Goal: Task Accomplishment & Management: Manage account settings

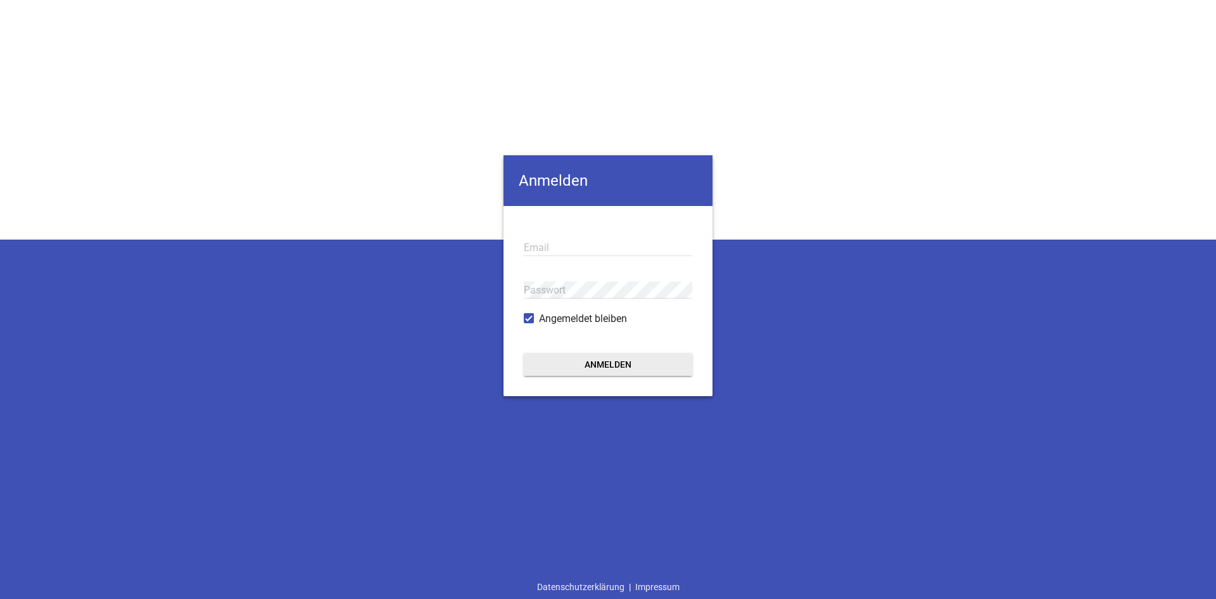
type input "[EMAIL_ADDRESS][DOMAIN_NAME]"
click at [588, 356] on button "Anmelden" at bounding box center [608, 364] width 169 height 23
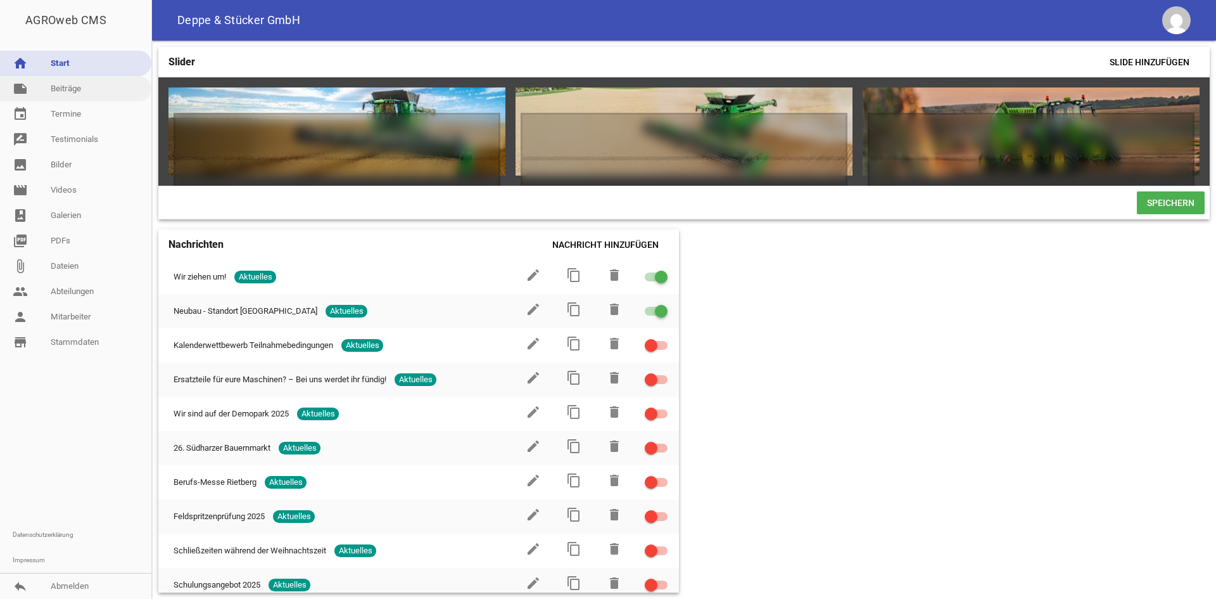
click at [98, 86] on link "note Beiträge" at bounding box center [75, 88] width 151 height 25
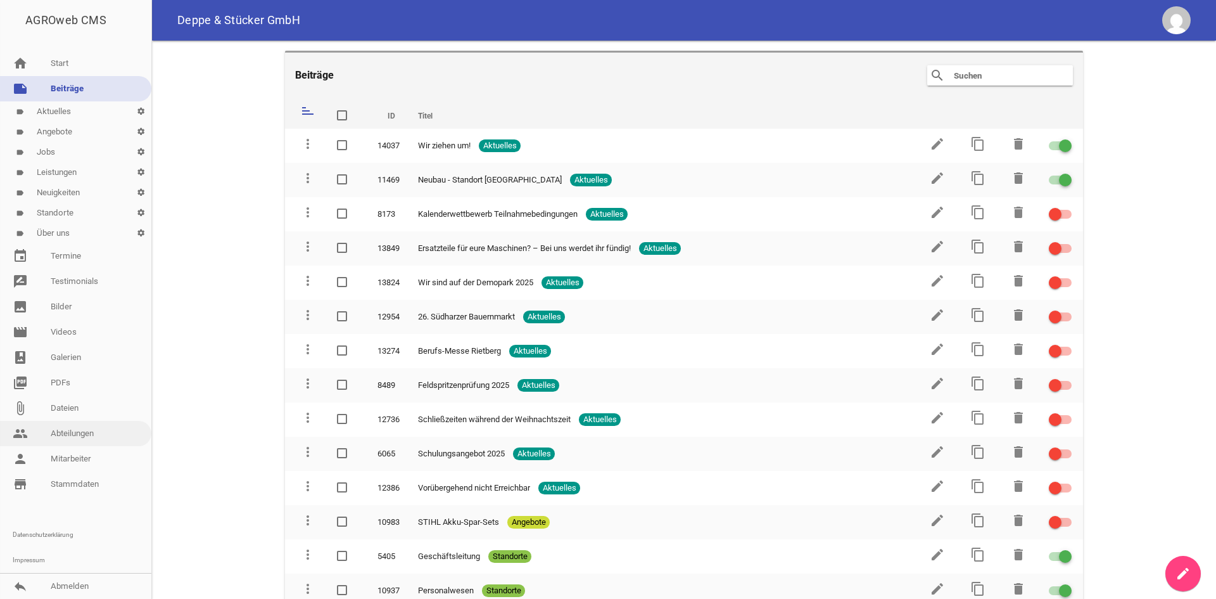
click at [64, 438] on link "people Abteilungen" at bounding box center [75, 433] width 151 height 25
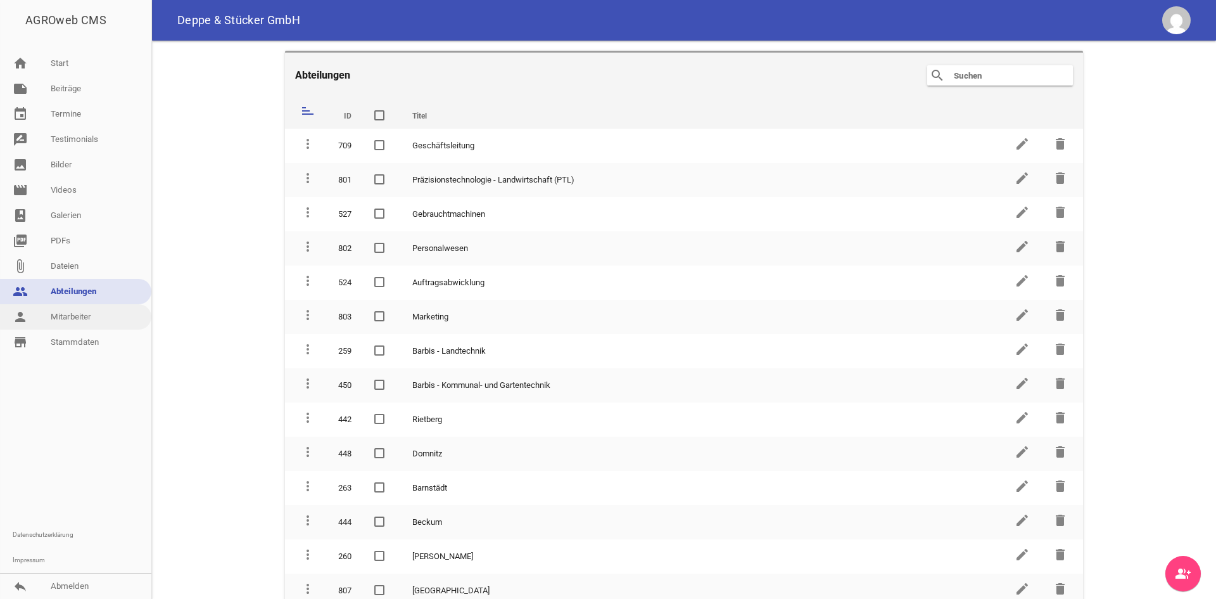
click at [62, 315] on link "person Mitarbeiter" at bounding box center [75, 316] width 151 height 25
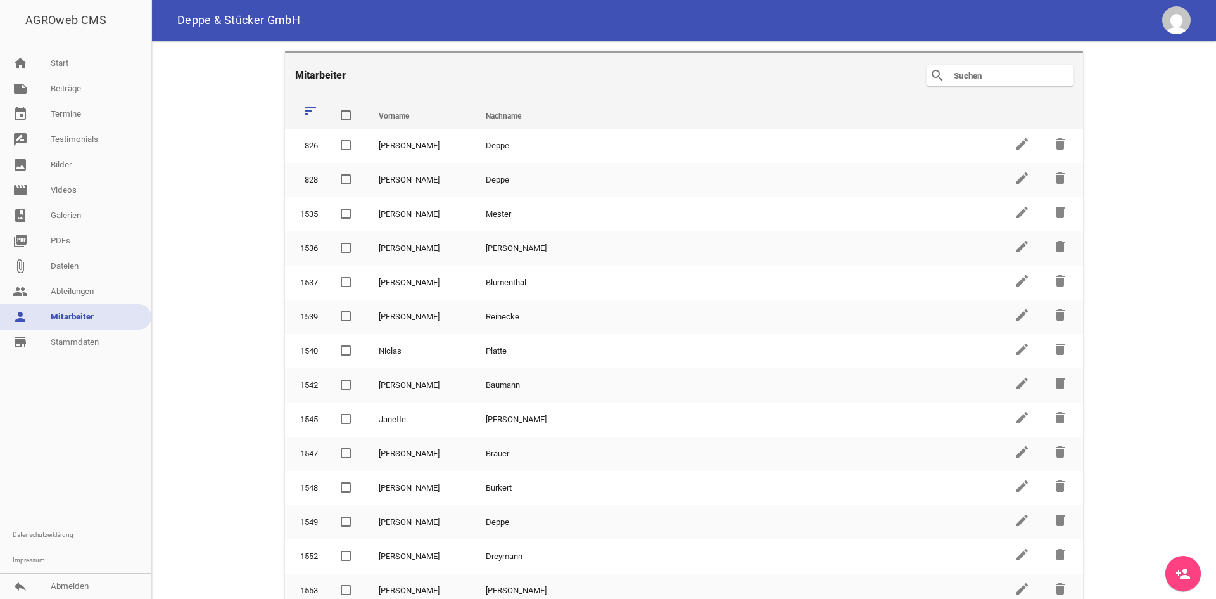
click at [971, 81] on input "text" at bounding box center [1003, 75] width 101 height 15
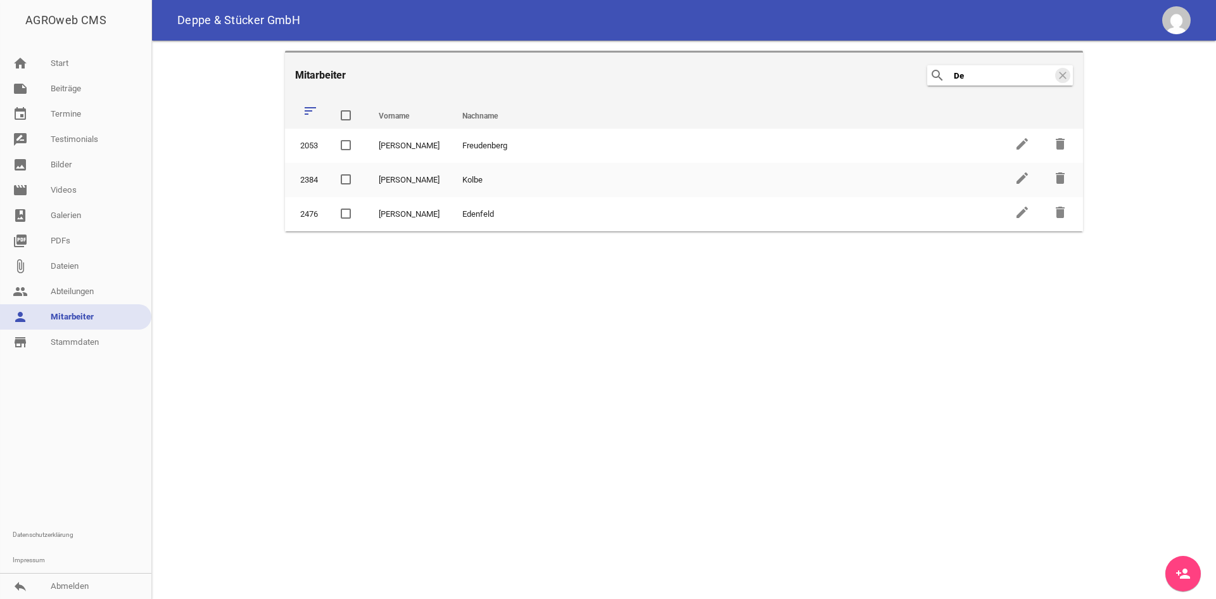
type input "D"
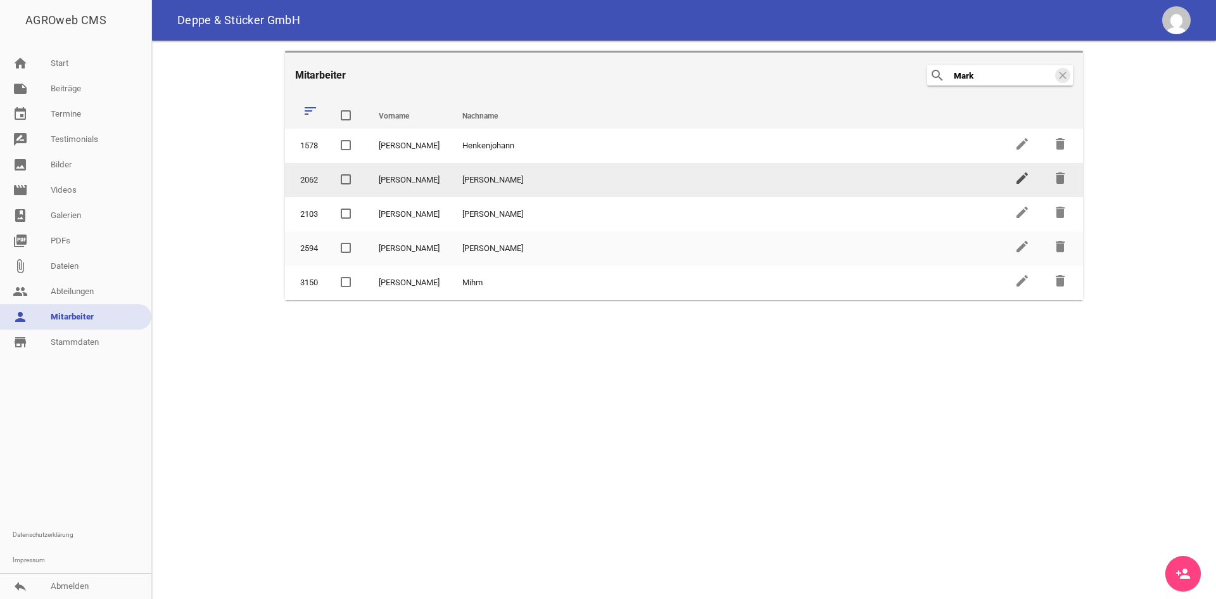
type input "Mark"
click at [1021, 181] on icon "edit" at bounding box center [1022, 177] width 15 height 15
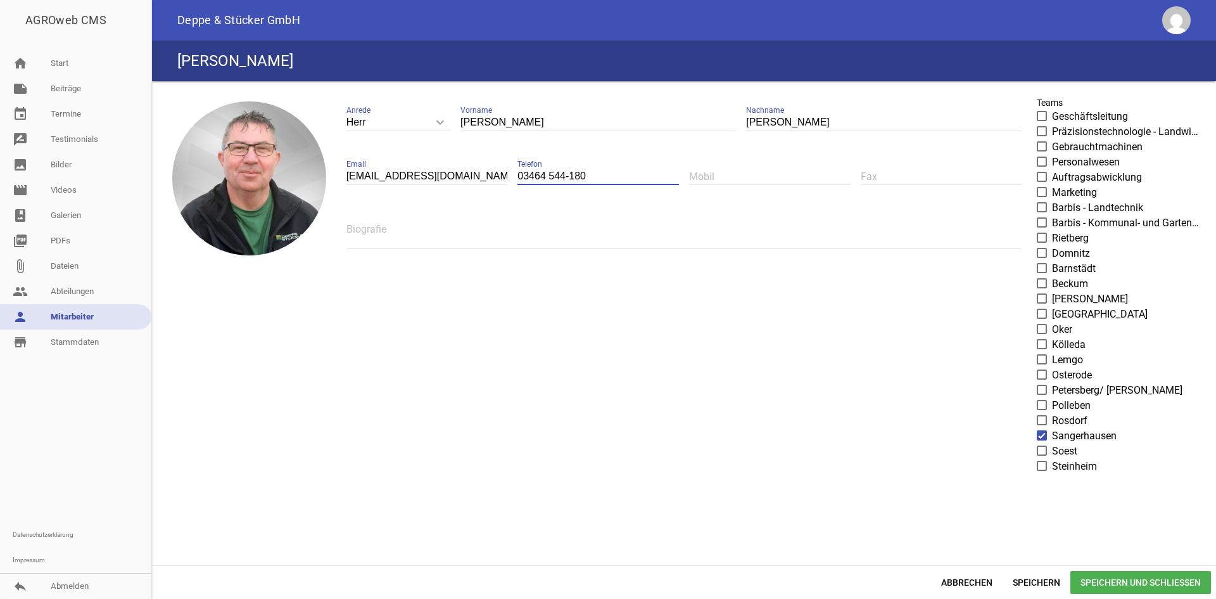
click at [545, 176] on input "03464 544-180" at bounding box center [599, 176] width 162 height 17
click at [602, 175] on input "034771 7364-180" at bounding box center [599, 176] width 162 height 17
type input "034771 7364-41"
click at [1040, 268] on span at bounding box center [1042, 268] width 8 height 8
click at [1052, 261] on input "Barnstädt" at bounding box center [1052, 261] width 0 height 0
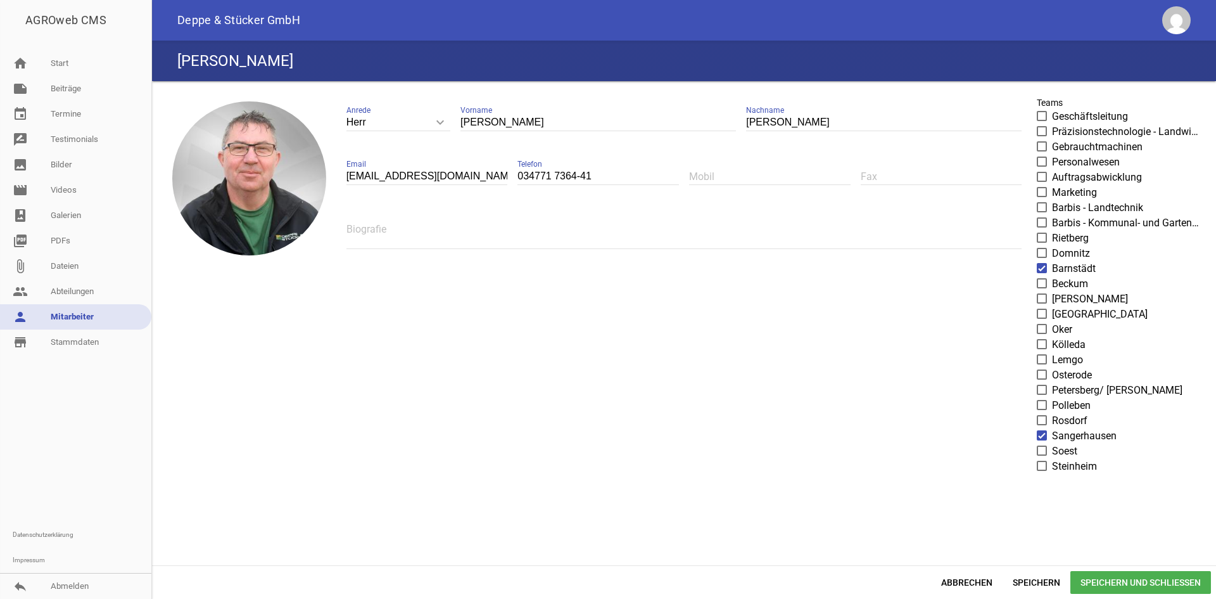
click at [1040, 435] on span at bounding box center [1042, 435] width 8 height 8
click at [1052, 428] on input "Sangerhausen" at bounding box center [1052, 428] width 0 height 0
click at [1046, 581] on span "Speichern" at bounding box center [1037, 582] width 68 height 23
click at [977, 578] on span "Abbrechen" at bounding box center [967, 582] width 72 height 23
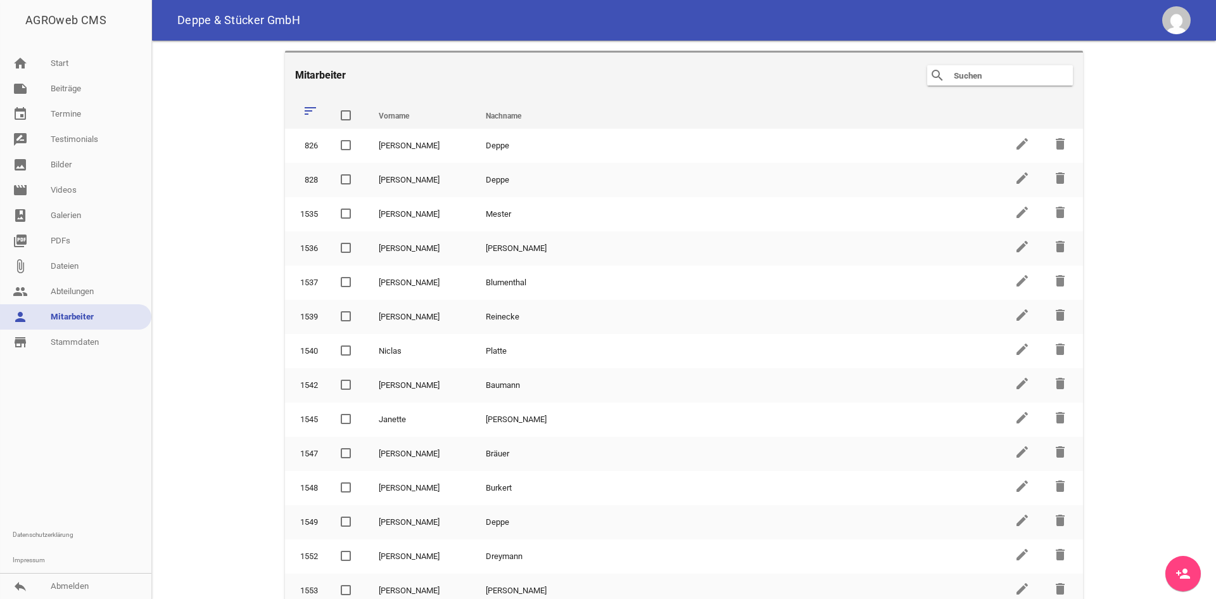
click at [966, 72] on input "text" at bounding box center [1003, 75] width 101 height 15
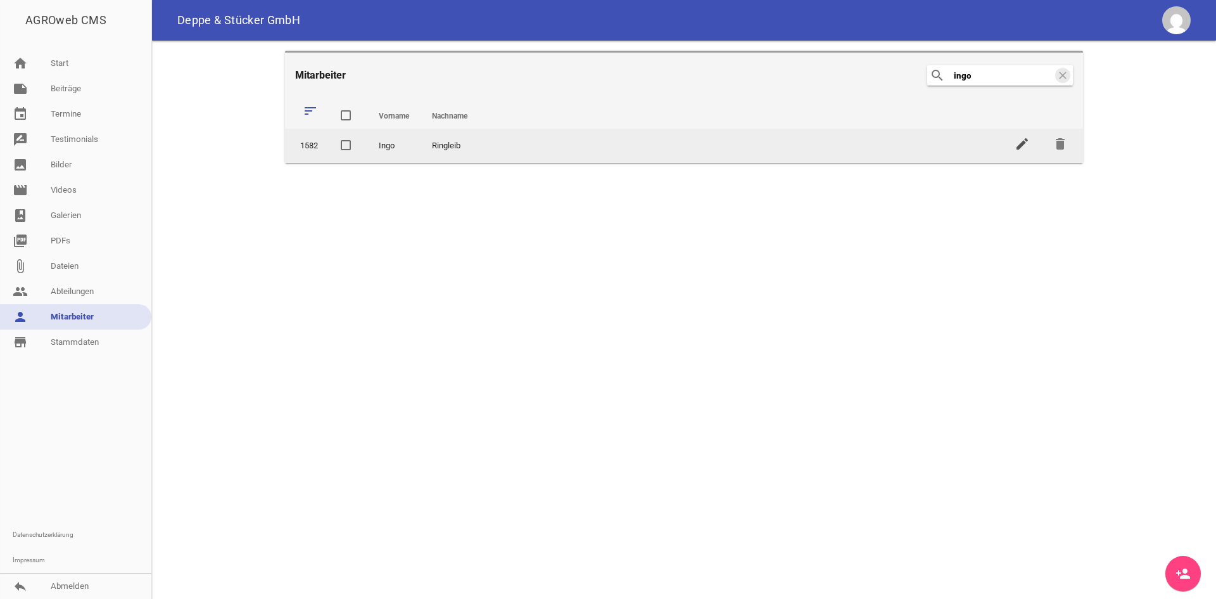
type input "ingo"
click at [1027, 145] on icon "edit" at bounding box center [1022, 143] width 15 height 15
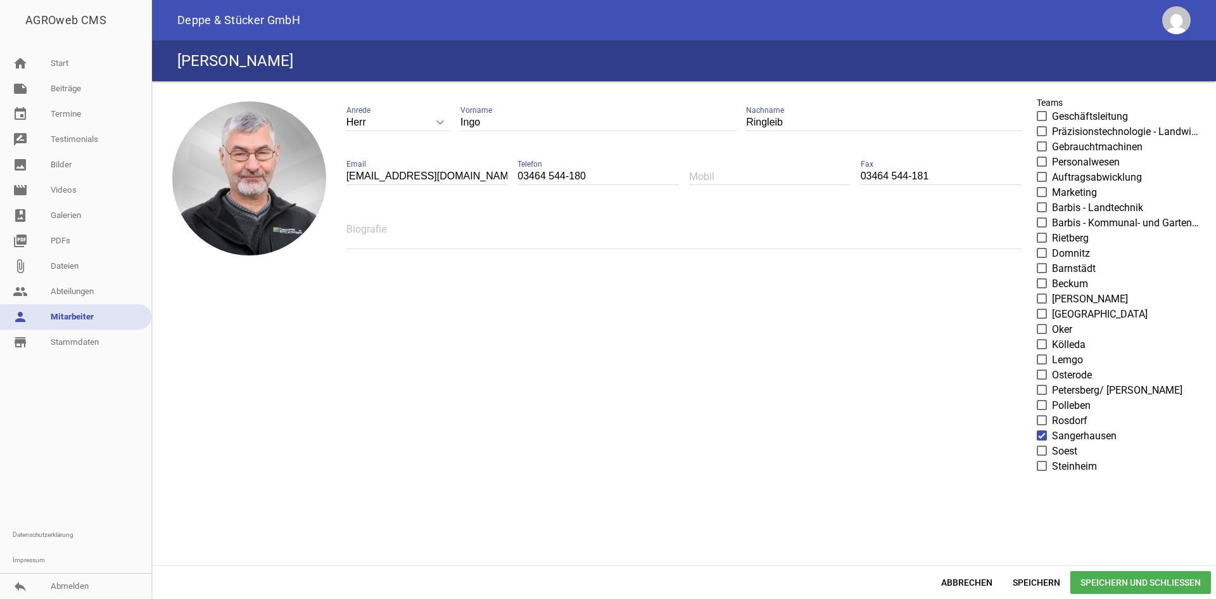
drag, startPoint x: 592, startPoint y: 174, endPoint x: 484, endPoint y: 168, distance: 108.5
click at [485, 168] on div "Herr keyboard_arrow_down Anrede Herr Frau Ingo Vorname Ringleib Nachname Ringle…" at bounding box center [684, 181] width 696 height 181
type input "034771 7364-41"
drag, startPoint x: 919, startPoint y: 175, endPoint x: 862, endPoint y: 182, distance: 58.1
click at [872, 181] on input "03464 544-181" at bounding box center [942, 176] width 162 height 17
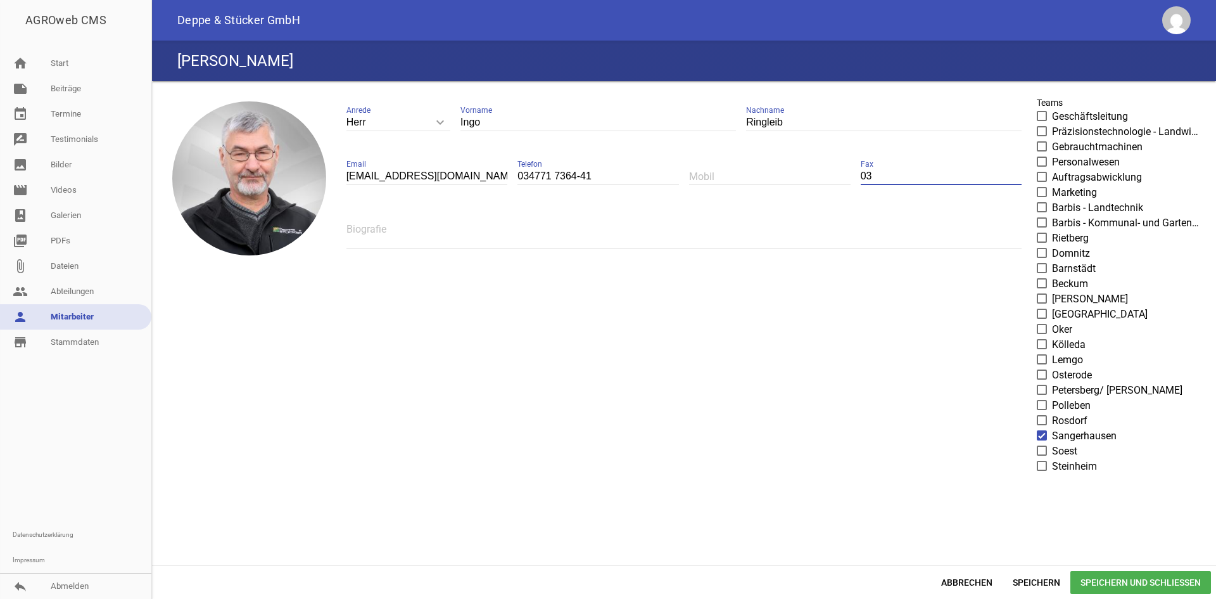
type input "0"
click at [1045, 436] on span at bounding box center [1042, 435] width 8 height 8
click at [1052, 428] on input "Sangerhausen" at bounding box center [1052, 428] width 0 height 0
click at [1043, 270] on span at bounding box center [1042, 268] width 8 height 8
click at [1052, 261] on input "Barnstädt" at bounding box center [1052, 261] width 0 height 0
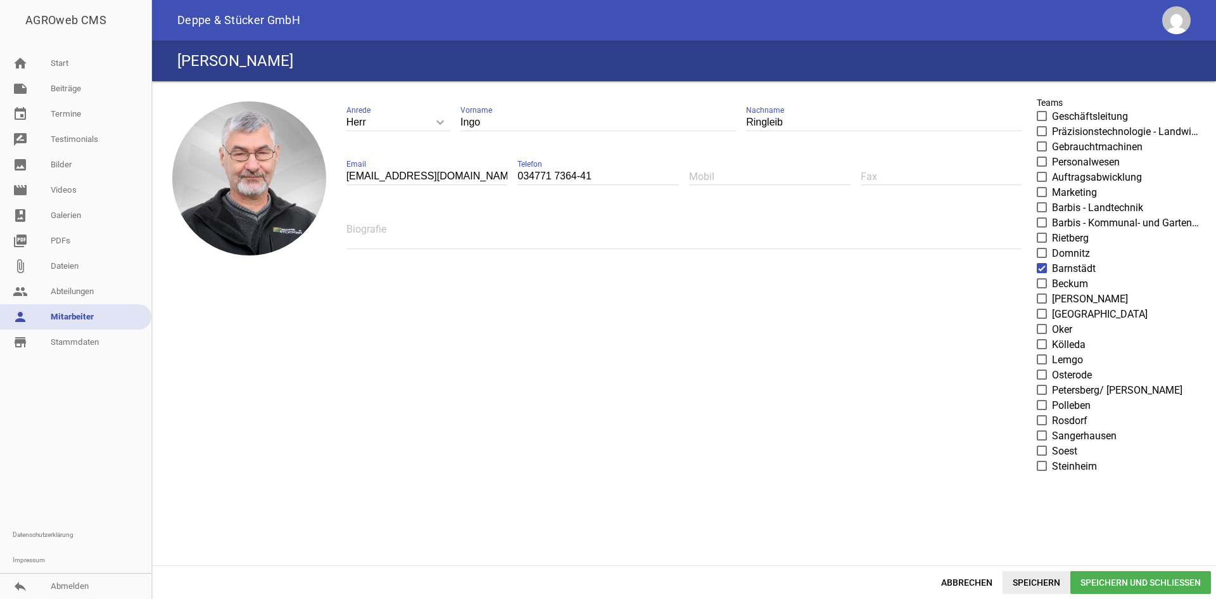
click at [1029, 573] on span "Speichern" at bounding box center [1037, 582] width 68 height 23
click at [972, 581] on span "Abbrechen" at bounding box center [967, 582] width 72 height 23
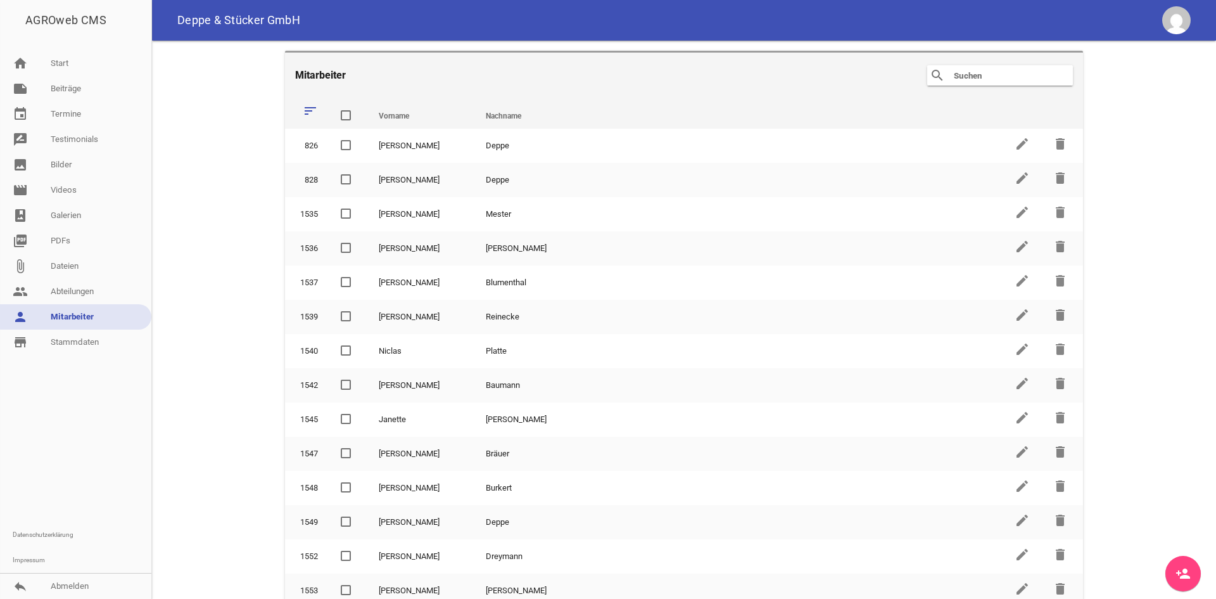
click at [981, 75] on input "text" at bounding box center [1003, 75] width 101 height 15
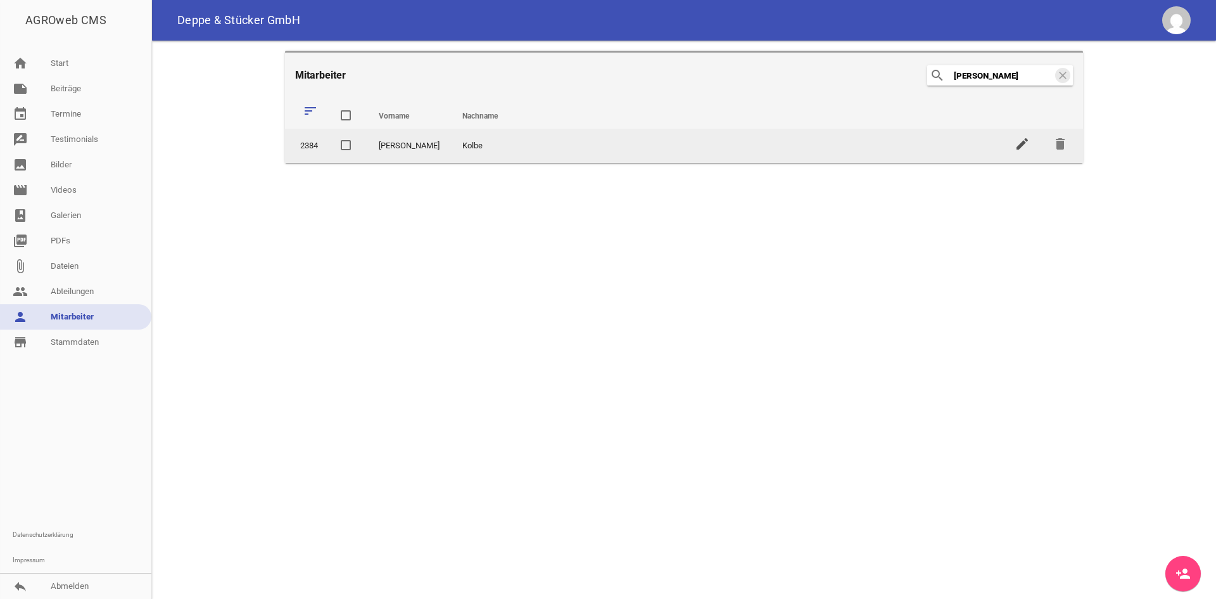
type input "denis"
click at [1019, 146] on icon "edit" at bounding box center [1022, 143] width 15 height 15
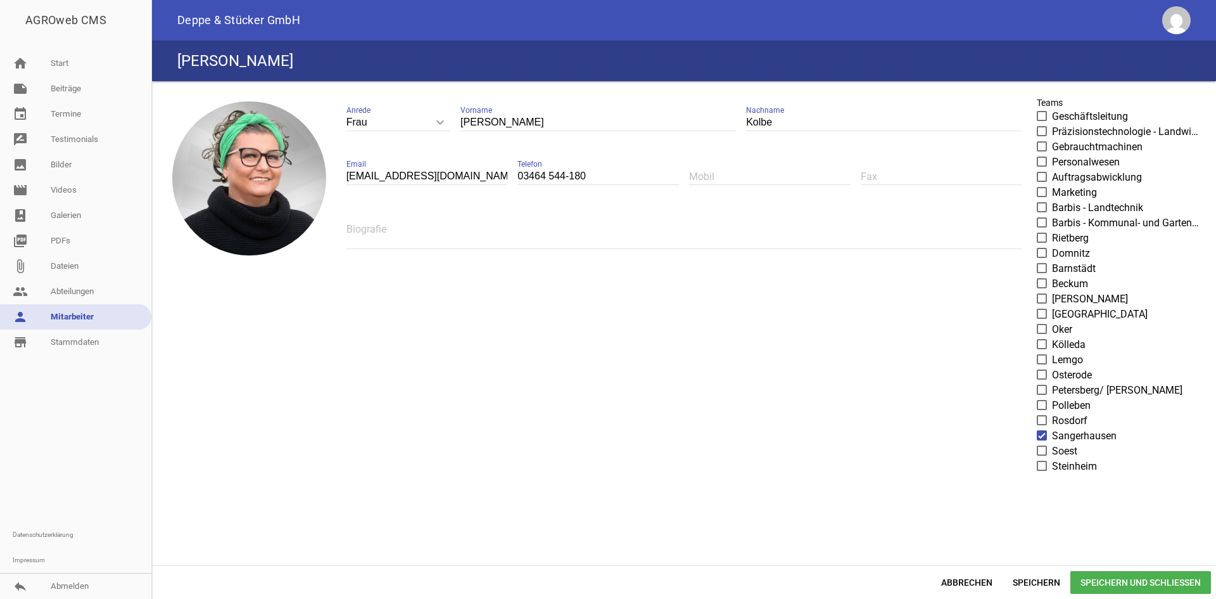
click at [512, 178] on div "Frau keyboard_arrow_down Anrede Herr Frau Denise Vorname Kolbe Nachname KolbeDe…" at bounding box center [684, 181] width 696 height 181
type input "034771 7364-41"
click at [1041, 437] on span at bounding box center [1042, 435] width 8 height 8
click at [1052, 428] on input "Sangerhausen" at bounding box center [1052, 428] width 0 height 0
click at [1044, 265] on span at bounding box center [1042, 268] width 8 height 8
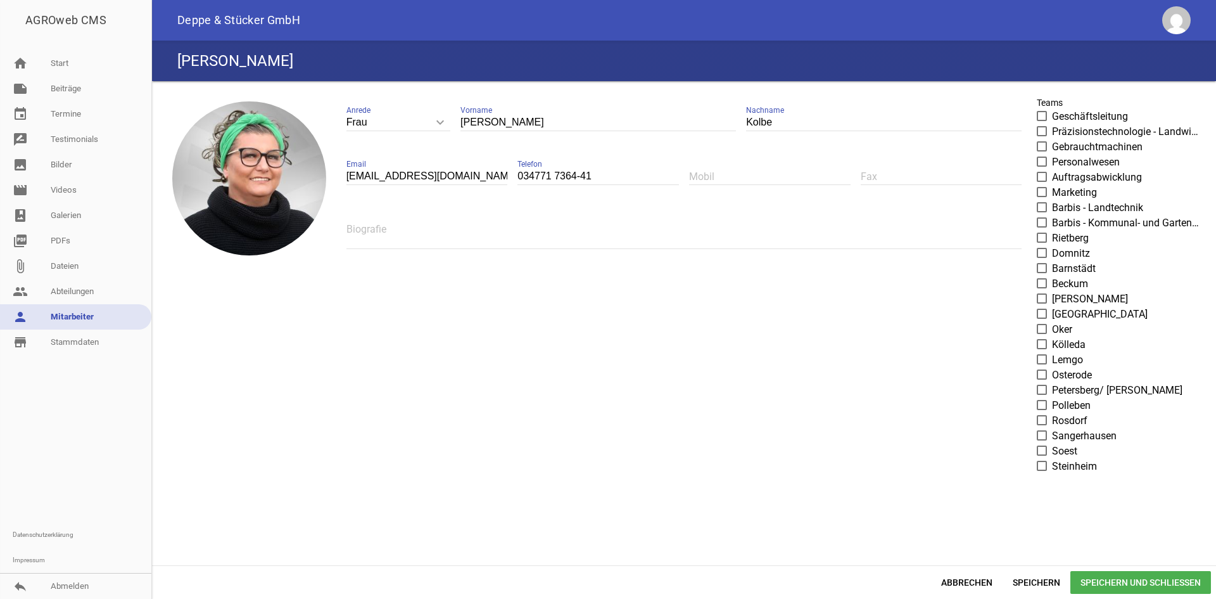
click at [1052, 261] on input "Barnstädt" at bounding box center [1052, 261] width 0 height 0
click at [1052, 578] on span "Speichern" at bounding box center [1037, 582] width 68 height 23
click at [966, 573] on span "Abbrechen" at bounding box center [967, 582] width 72 height 23
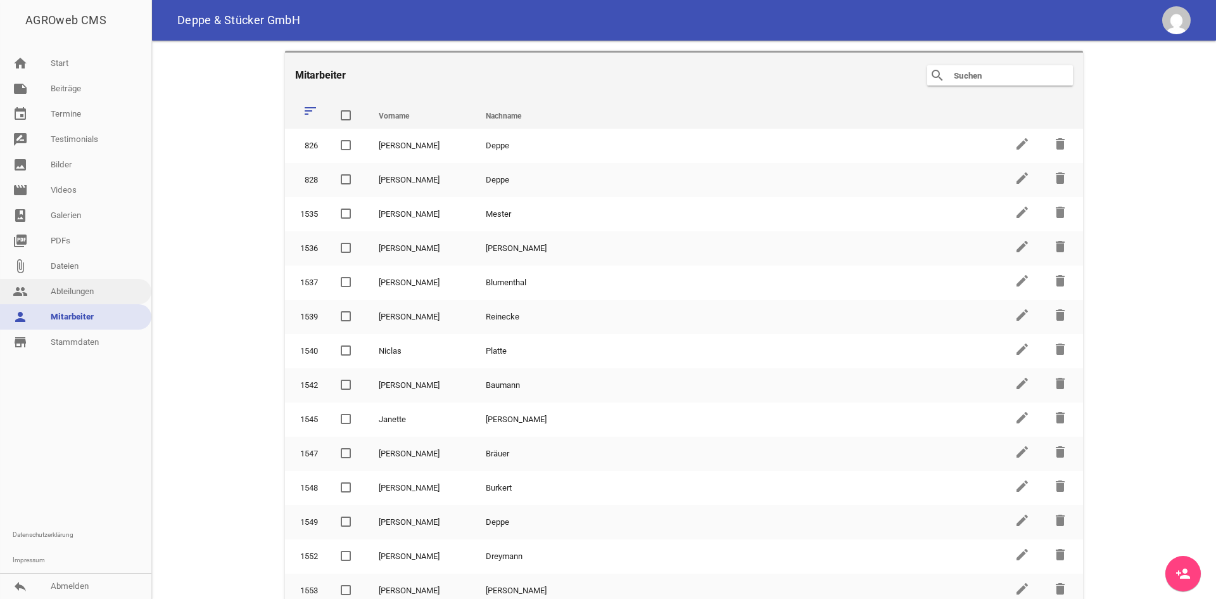
click at [63, 292] on link "people Abteilungen" at bounding box center [75, 291] width 151 height 25
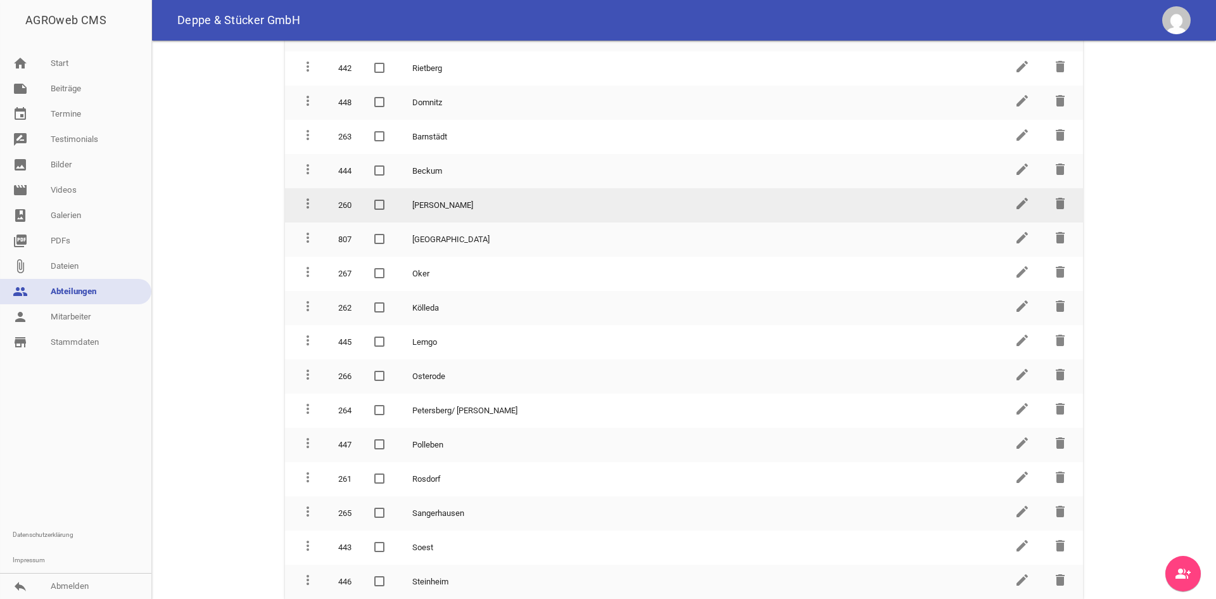
scroll to position [288, 0]
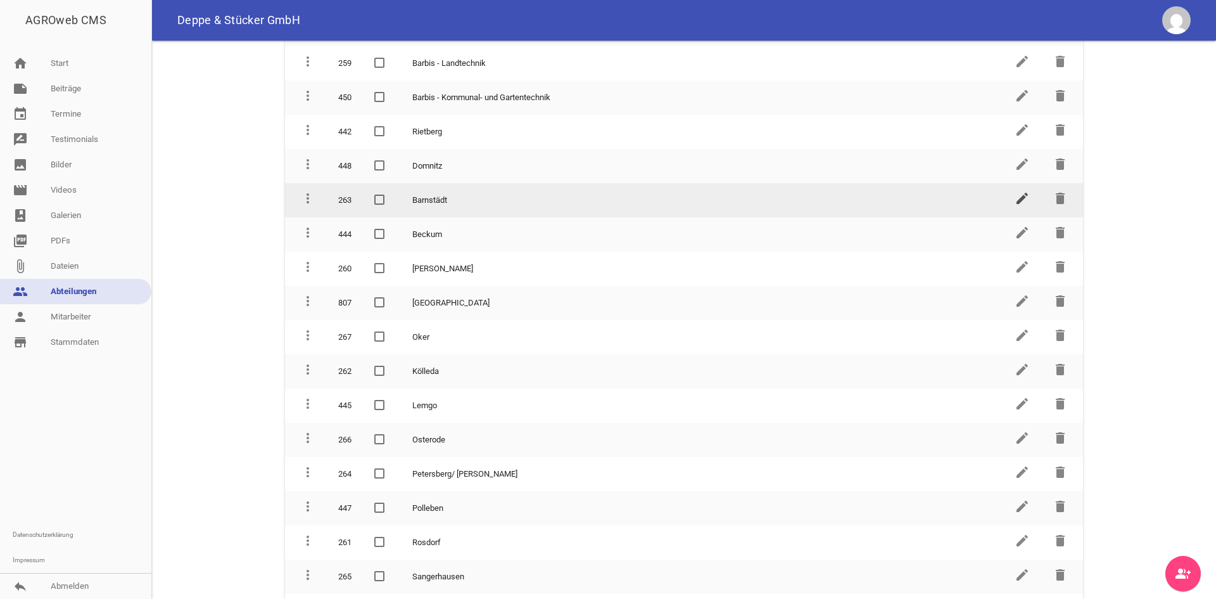
click at [1016, 201] on icon "edit" at bounding box center [1022, 198] width 15 height 15
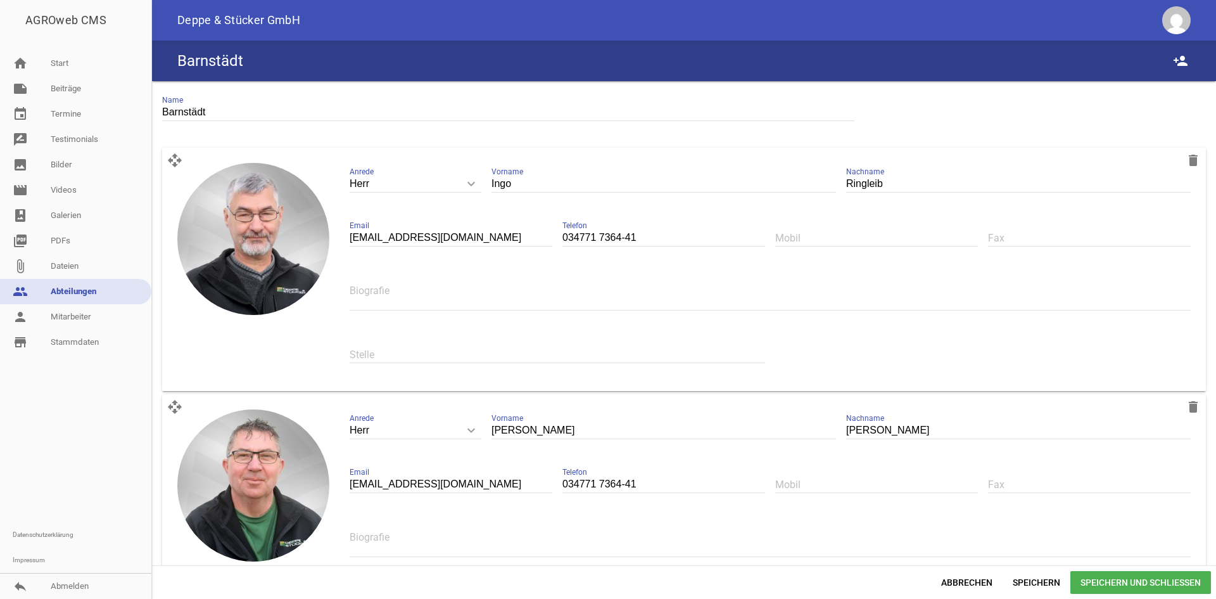
click at [369, 347] on input "text" at bounding box center [558, 354] width 416 height 17
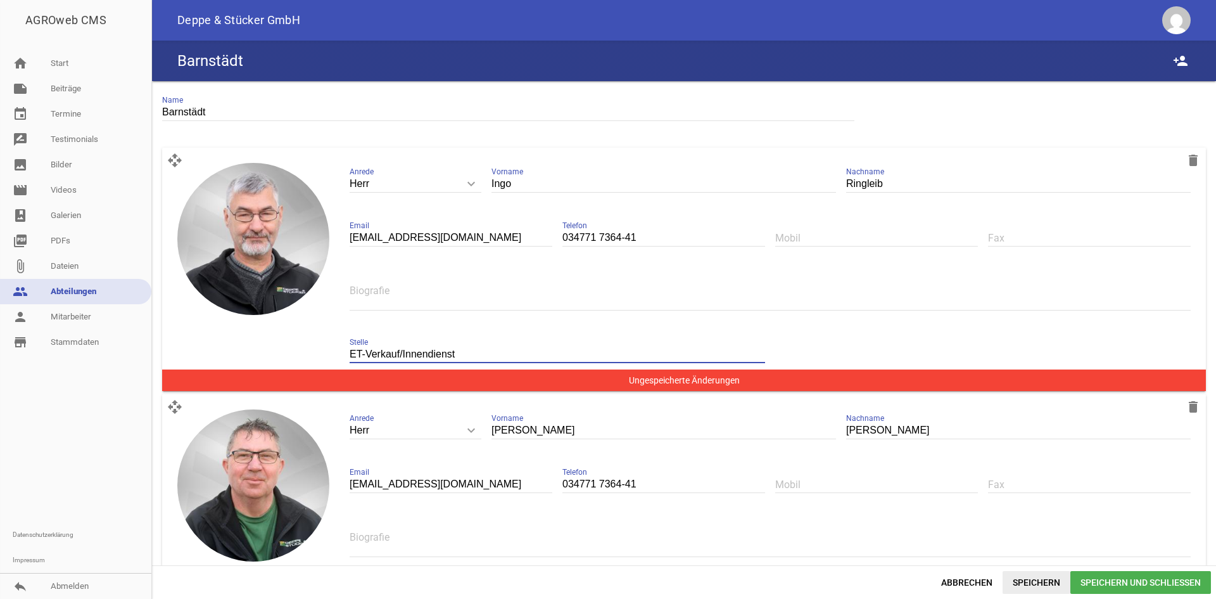
type input "ET-Verkauf/Innendienst"
click at [1033, 575] on span "Speichern" at bounding box center [1037, 582] width 68 height 23
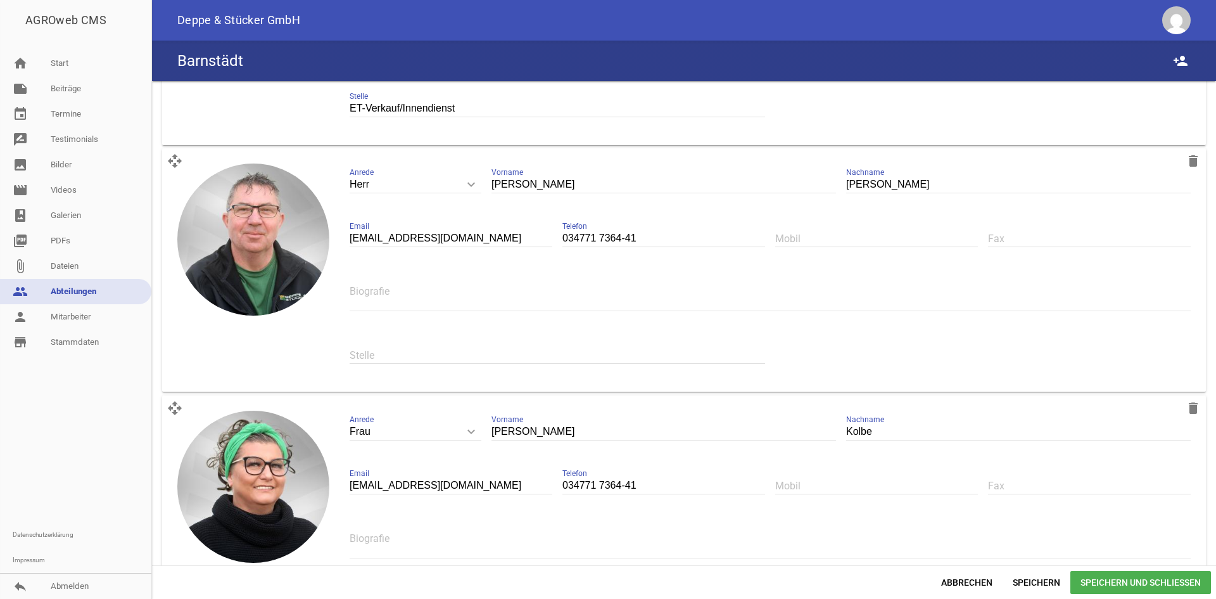
scroll to position [253, 0]
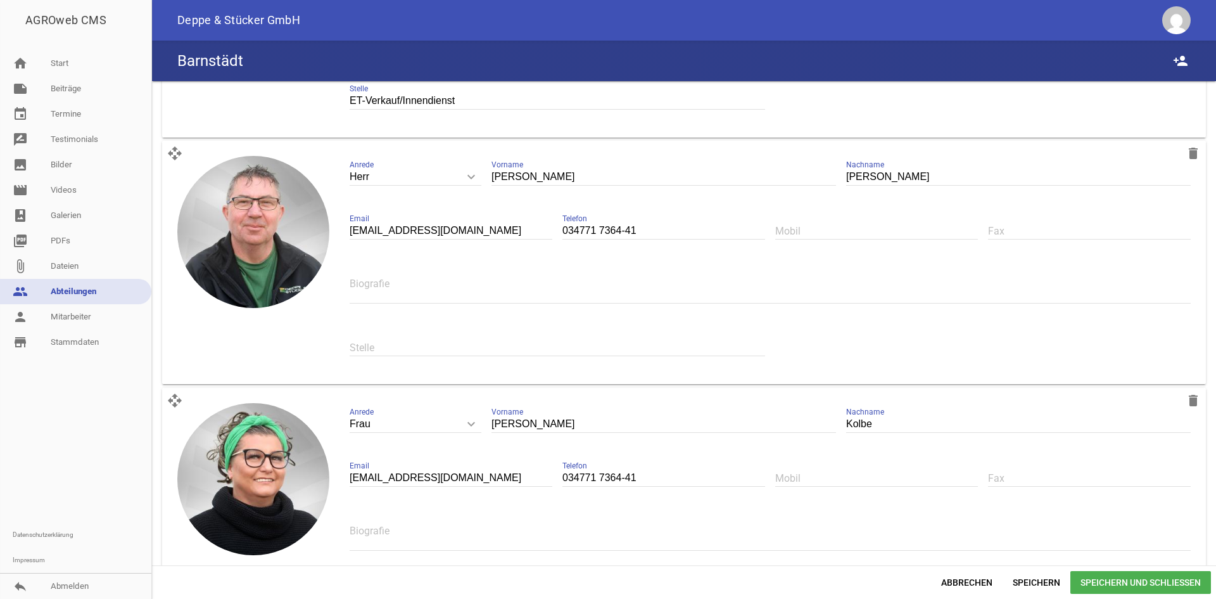
click at [415, 344] on input "text" at bounding box center [558, 347] width 416 height 17
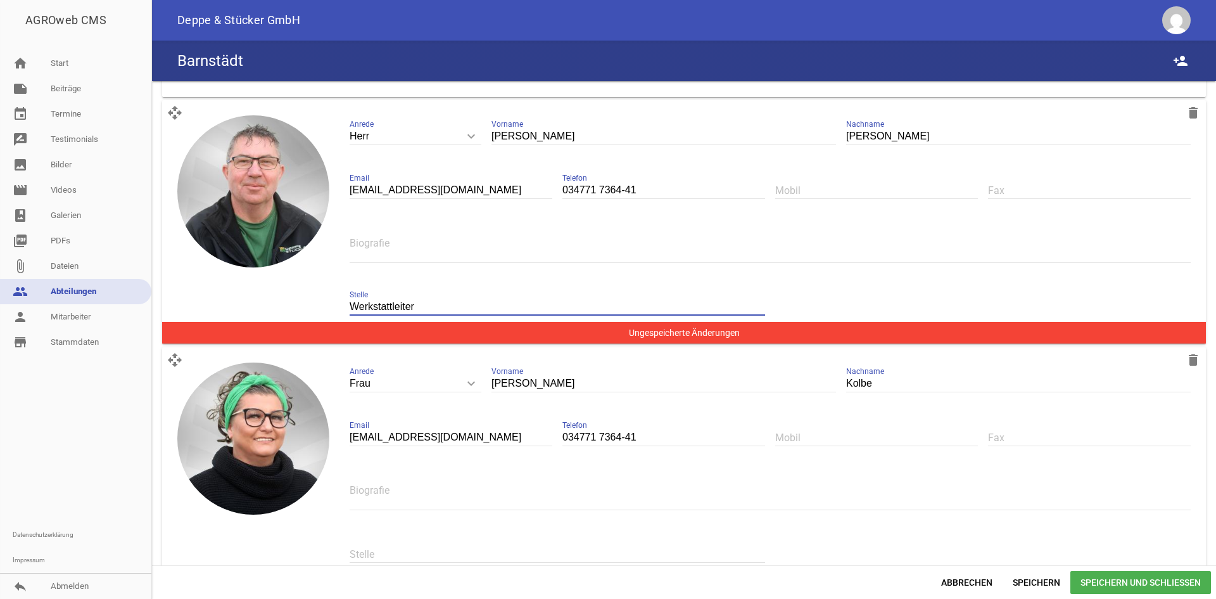
scroll to position [317, 0]
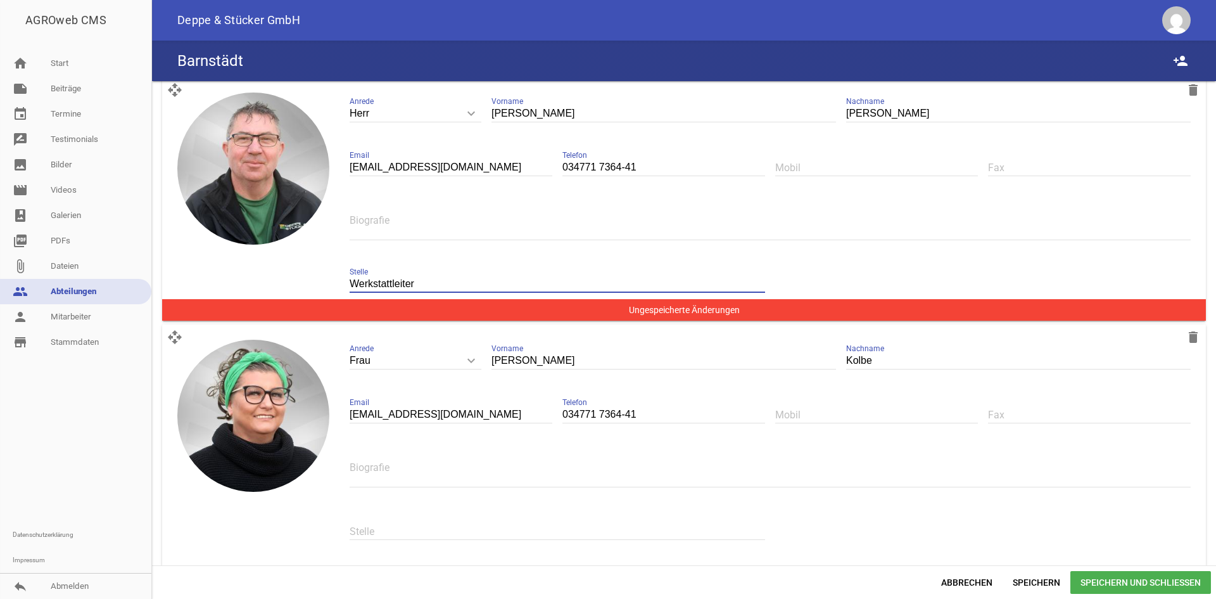
type input "Werkstattleiter"
click at [371, 528] on input "text" at bounding box center [558, 531] width 416 height 17
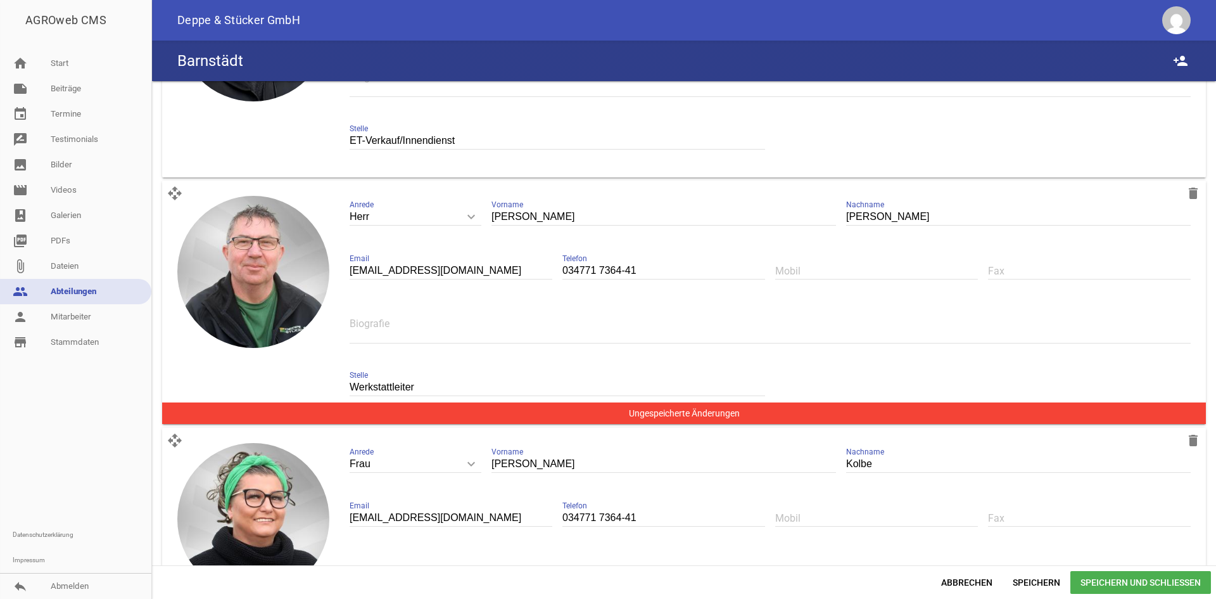
scroll to position [63, 0]
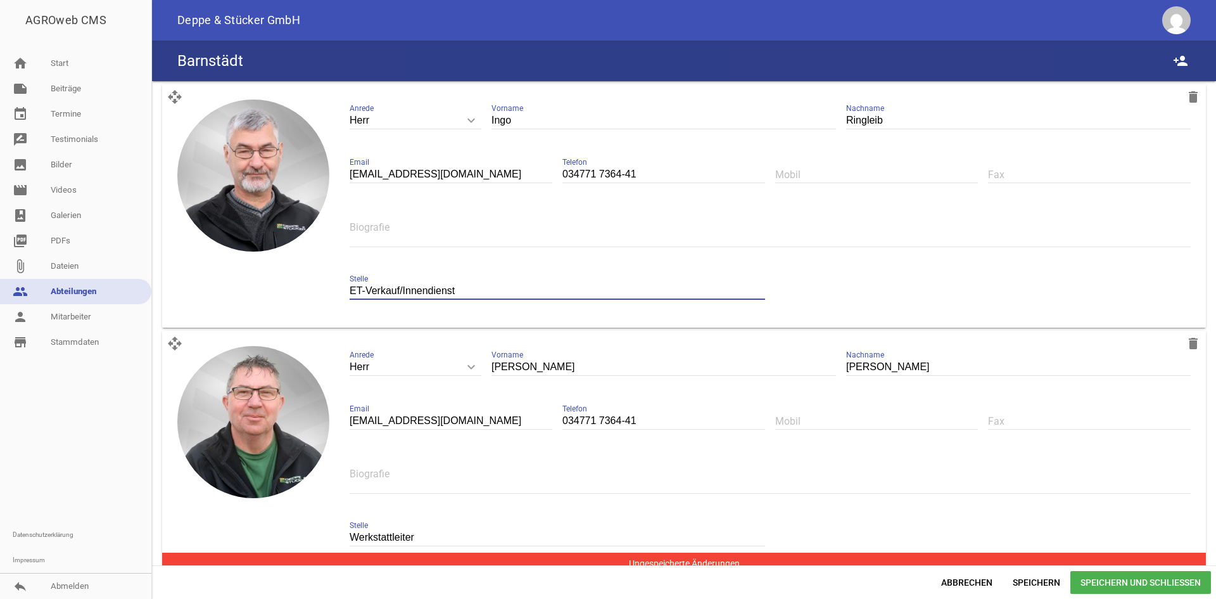
drag, startPoint x: 455, startPoint y: 291, endPoint x: 322, endPoint y: 298, distance: 133.2
click at [323, 298] on div "open_with delete image Herr keyboard_arrow_down Anrede Herr Frau Ingo Vorname R…" at bounding box center [684, 205] width 1044 height 243
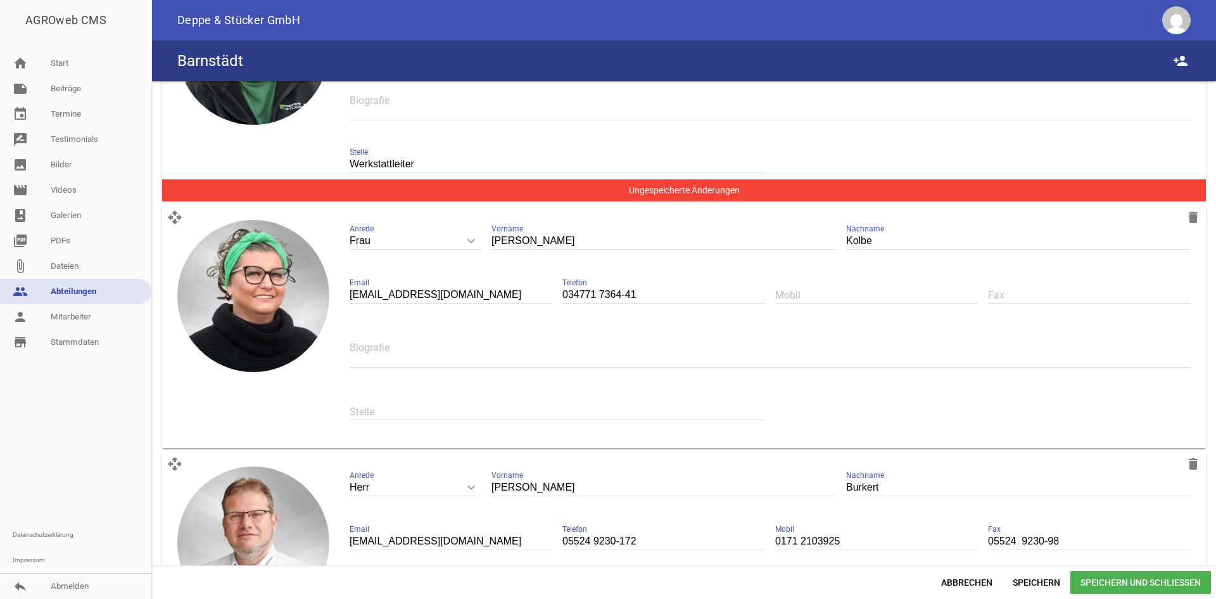
scroll to position [507, 0]
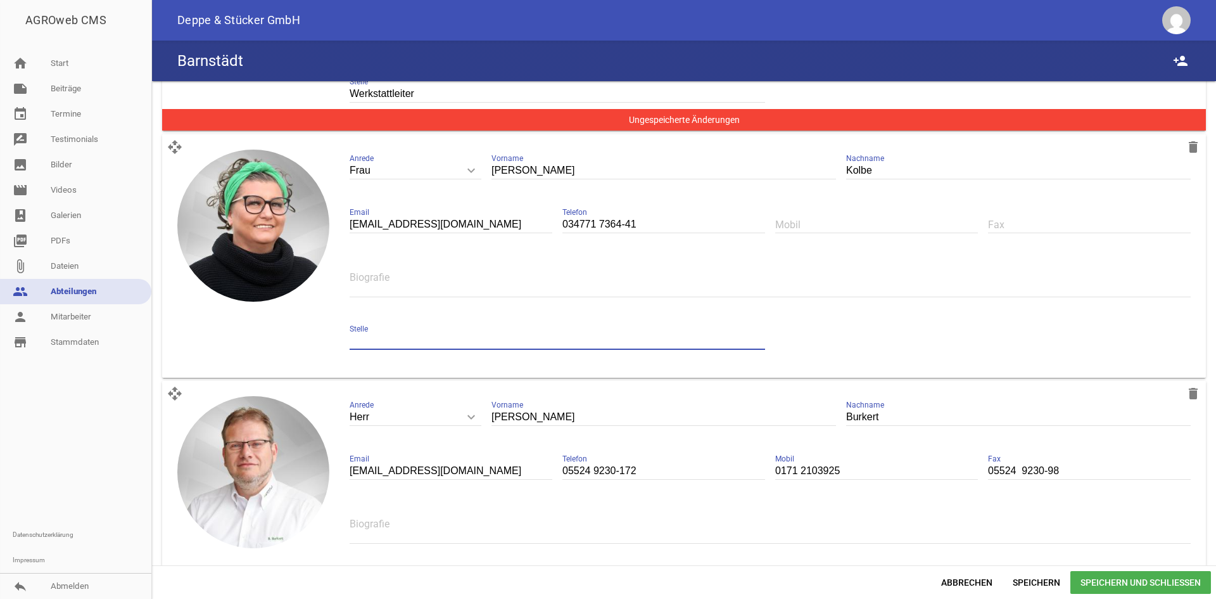
click at [390, 347] on input "text" at bounding box center [558, 341] width 416 height 17
paste input "ET-Verkauf/Innendienst"
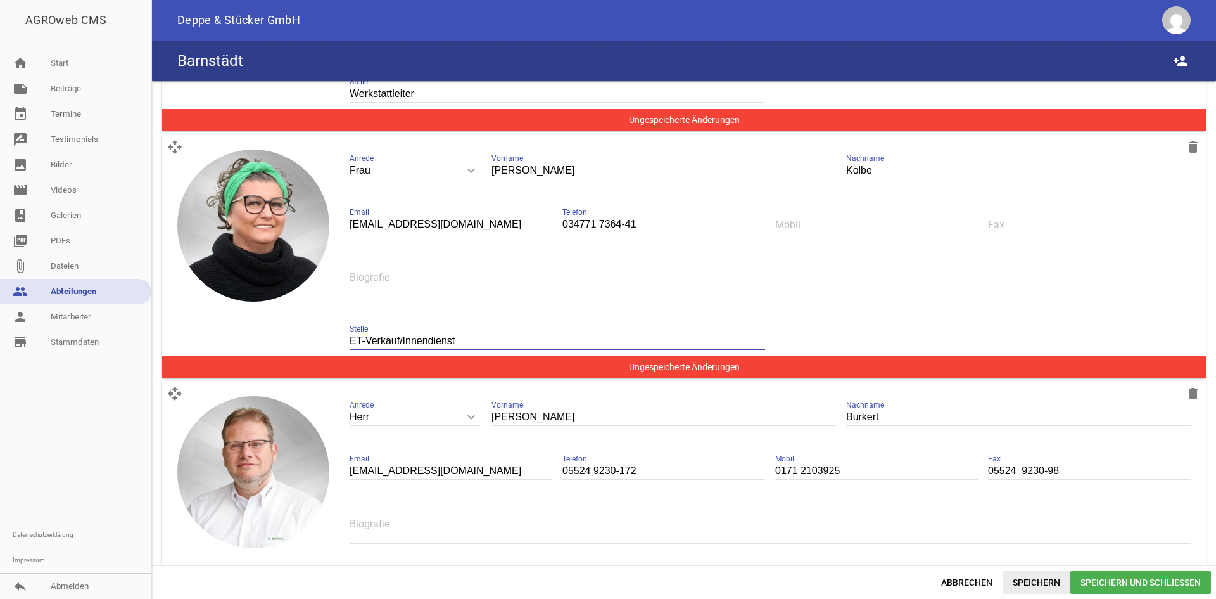
type input "ET-Verkauf/Innendienst"
click at [1033, 585] on span "Speichern" at bounding box center [1037, 582] width 68 height 23
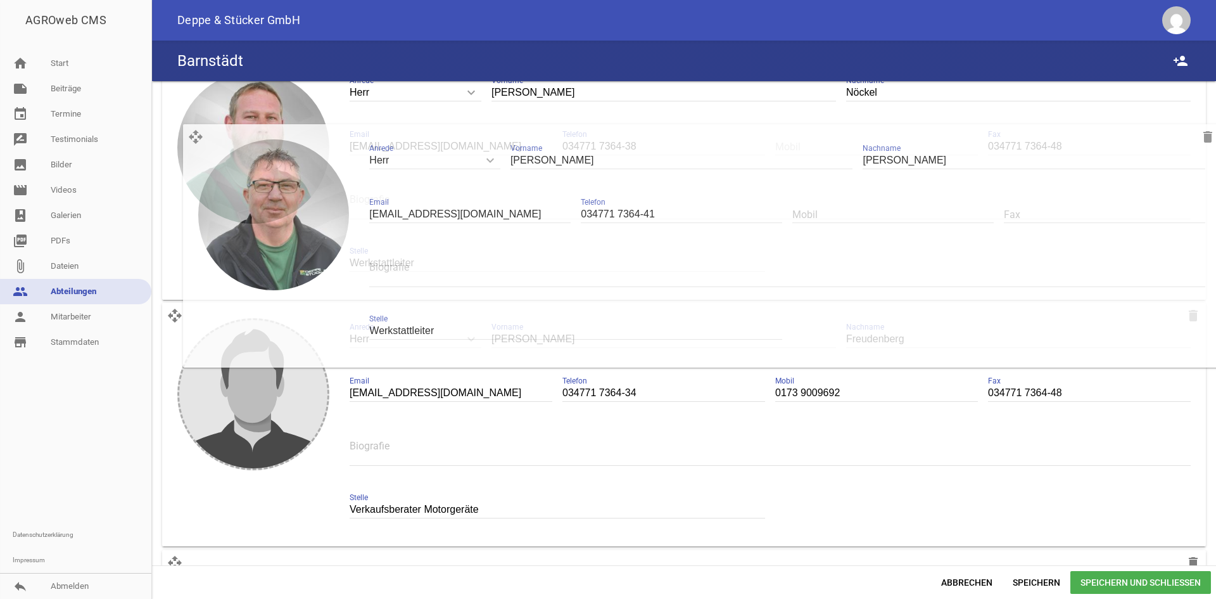
scroll to position [2591, 0]
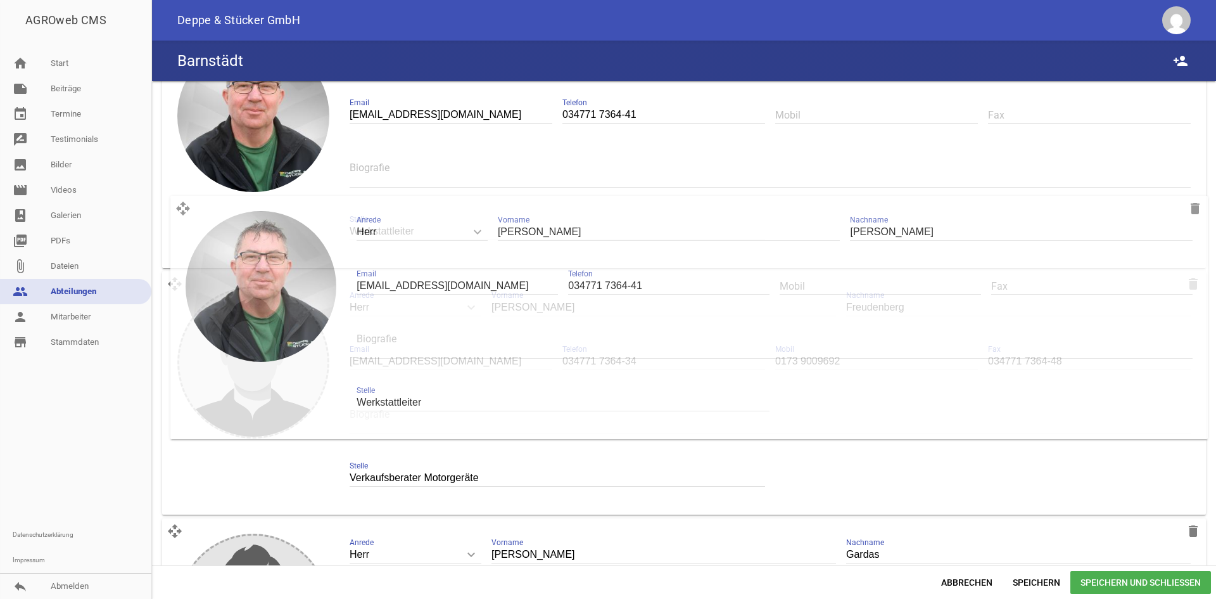
drag, startPoint x: 176, startPoint y: 94, endPoint x: 184, endPoint y: 208, distance: 115.0
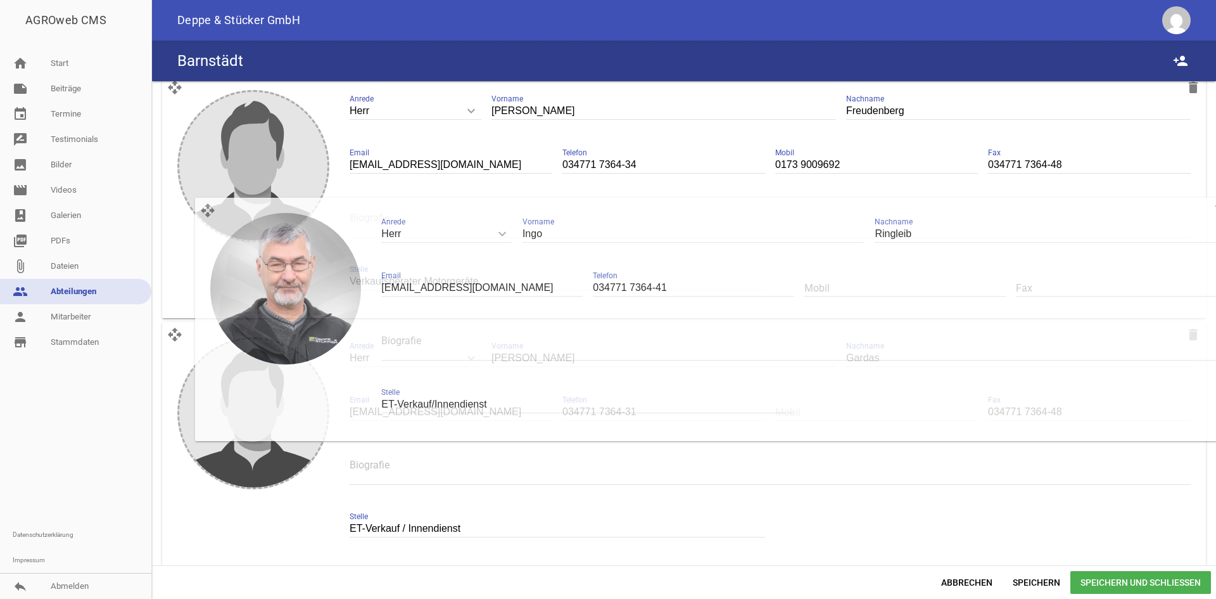
scroll to position [2797, 0]
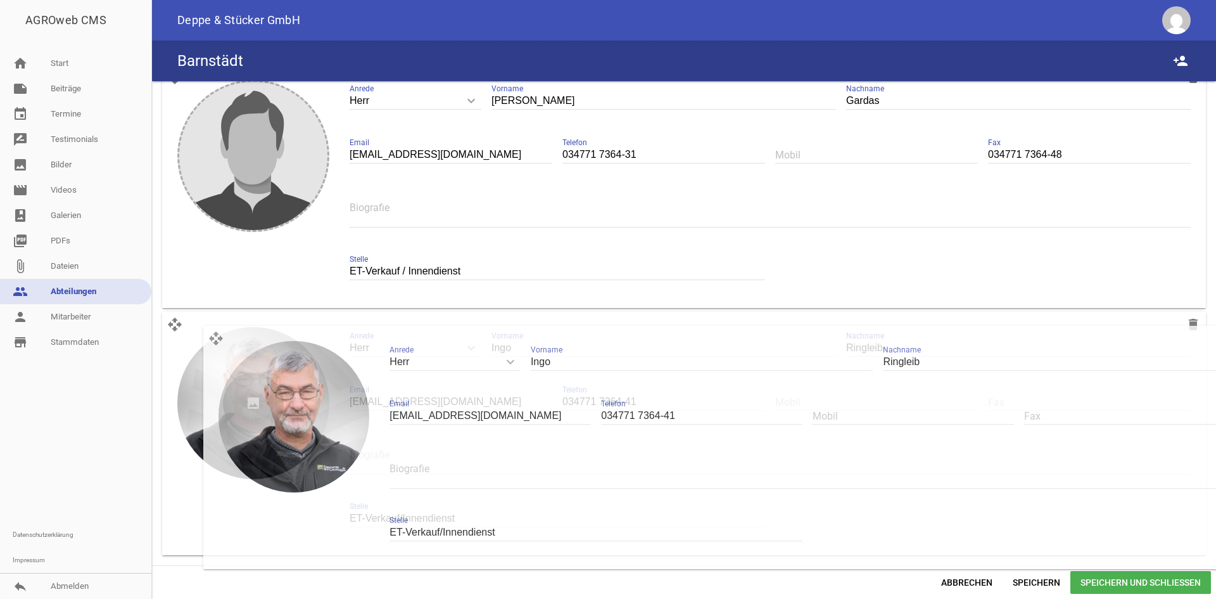
drag, startPoint x: 179, startPoint y: 163, endPoint x: 214, endPoint y: 342, distance: 182.0
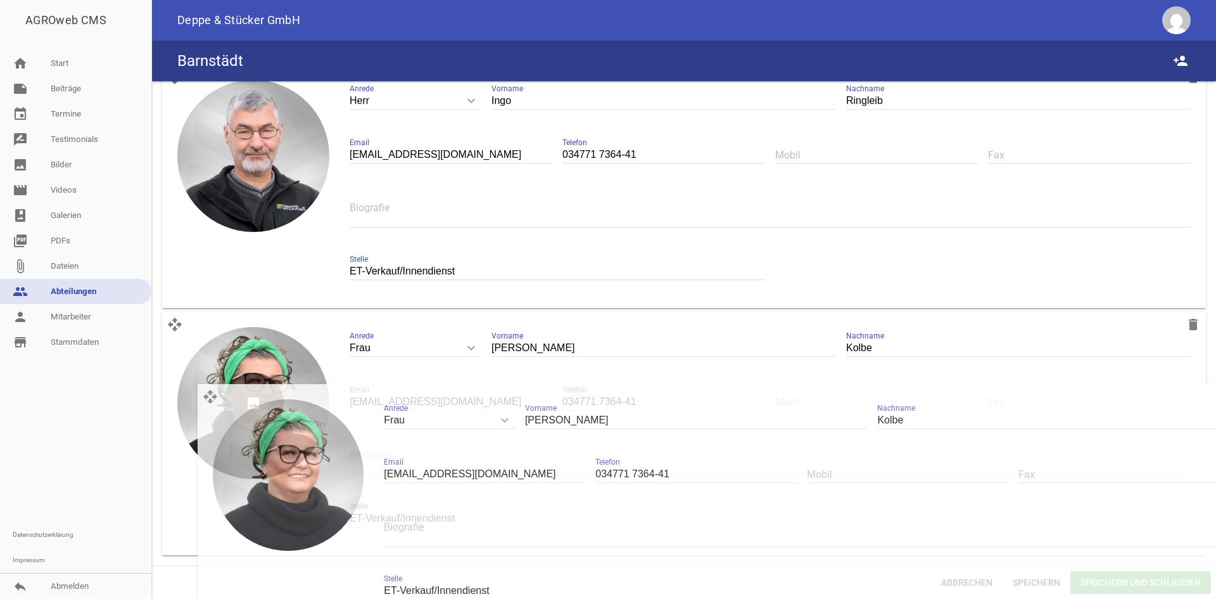
drag, startPoint x: 179, startPoint y: 164, endPoint x: 210, endPoint y: 392, distance: 230.1
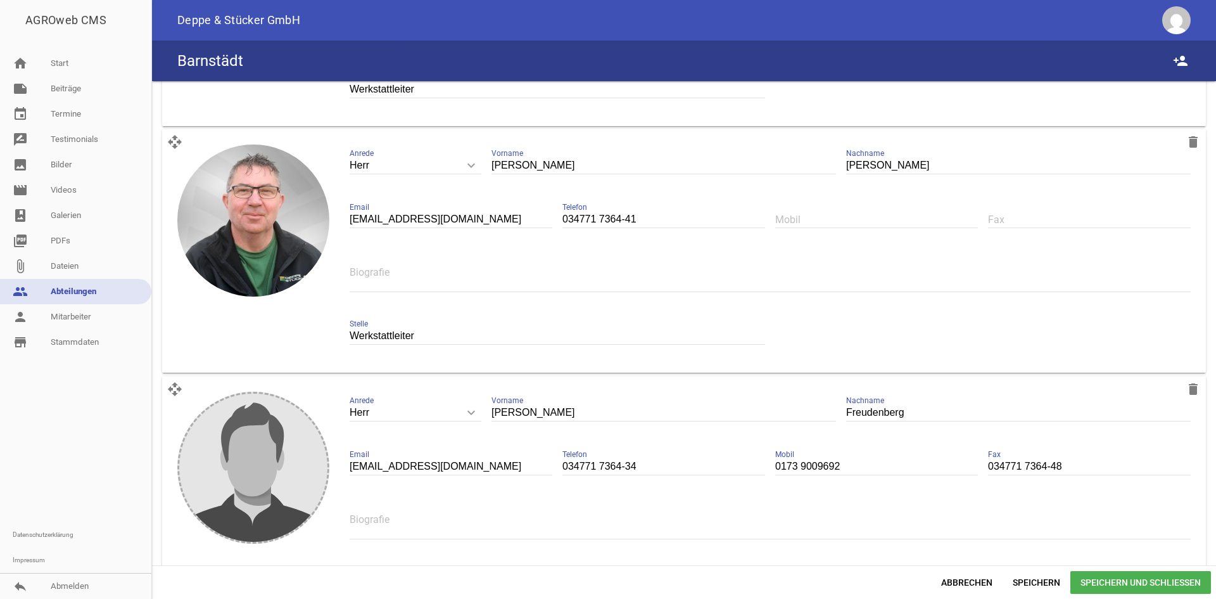
scroll to position [1974, 0]
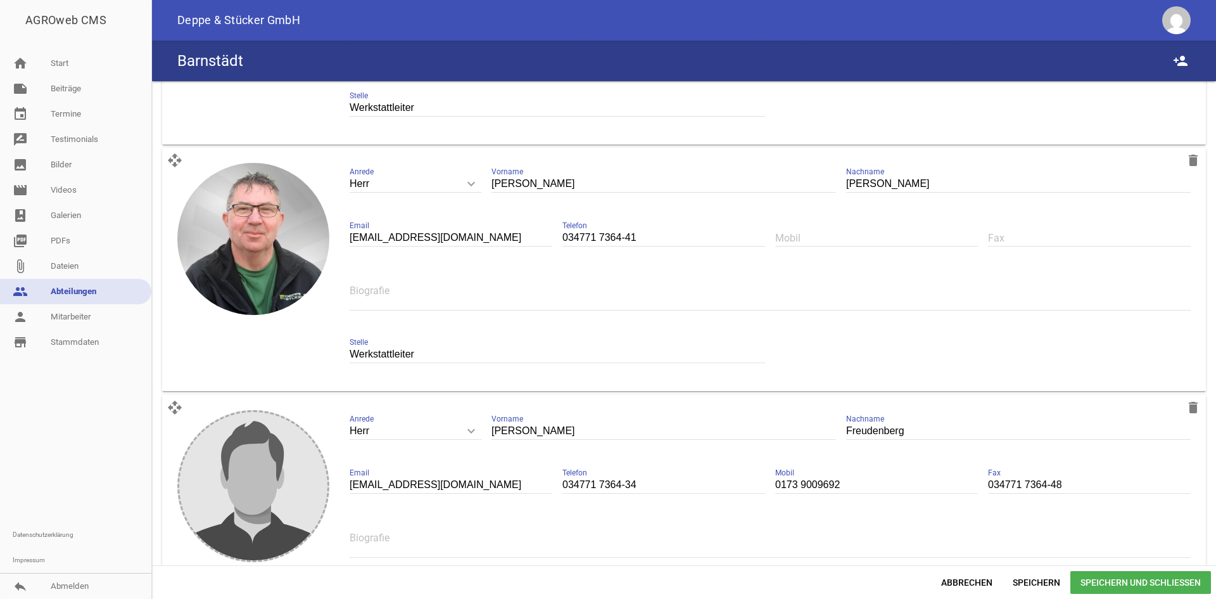
click at [1108, 581] on span "Speichern und Schließen" at bounding box center [1141, 582] width 141 height 23
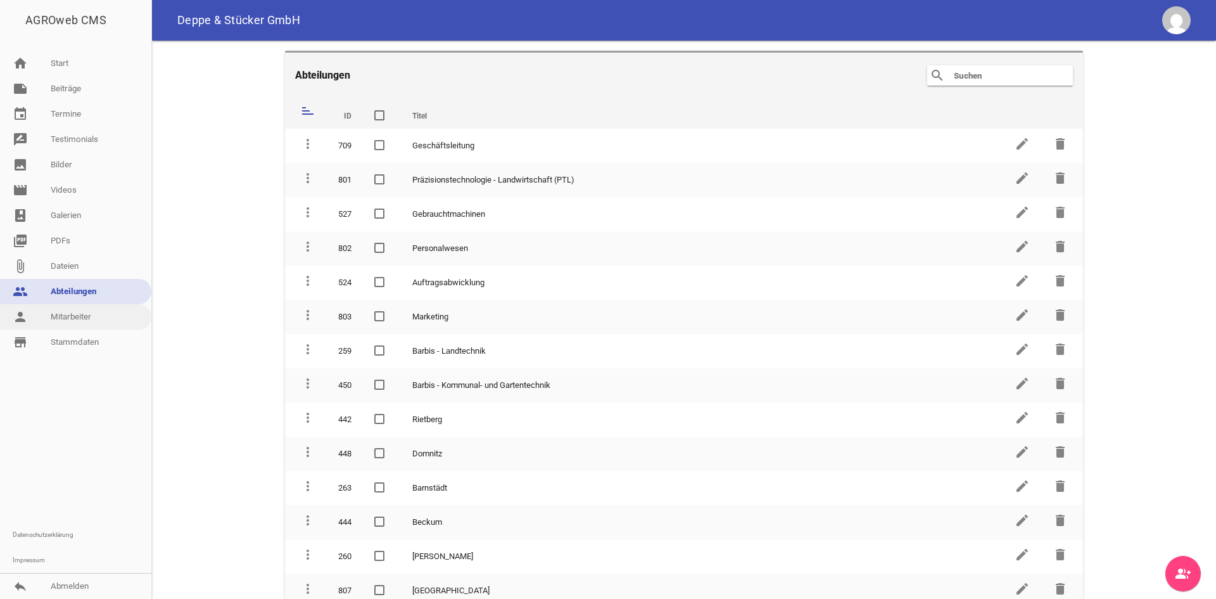
click at [79, 314] on link "person Mitarbeiter" at bounding box center [75, 316] width 151 height 25
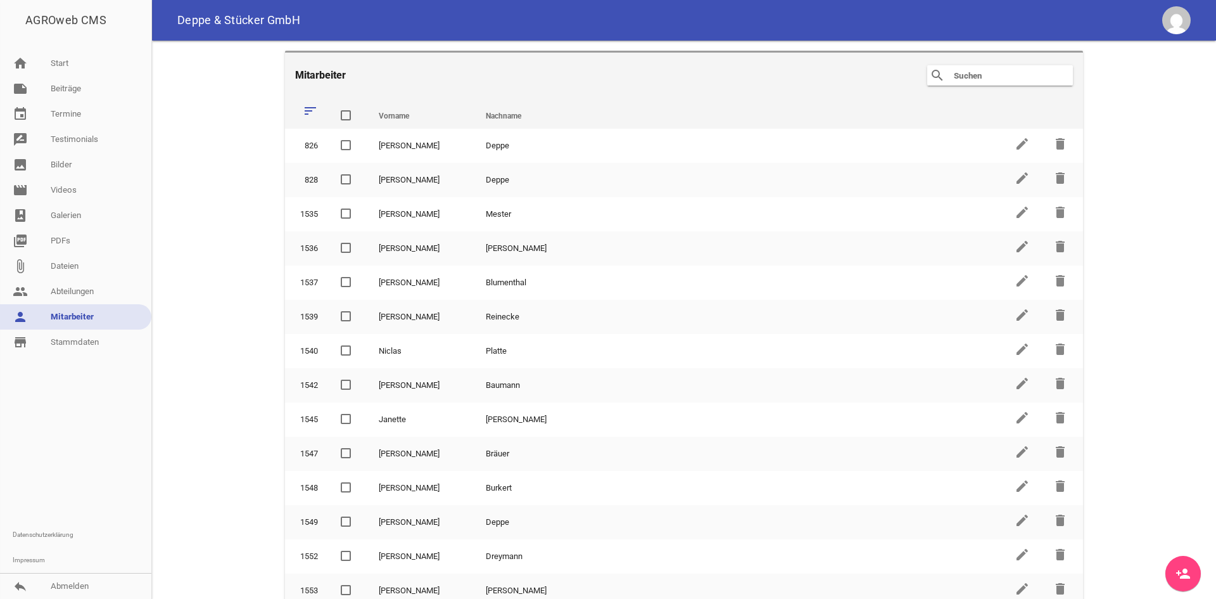
click at [949, 67] on div "search clear" at bounding box center [1000, 75] width 146 height 20
click at [953, 69] on input "text" at bounding box center [1003, 75] width 101 height 15
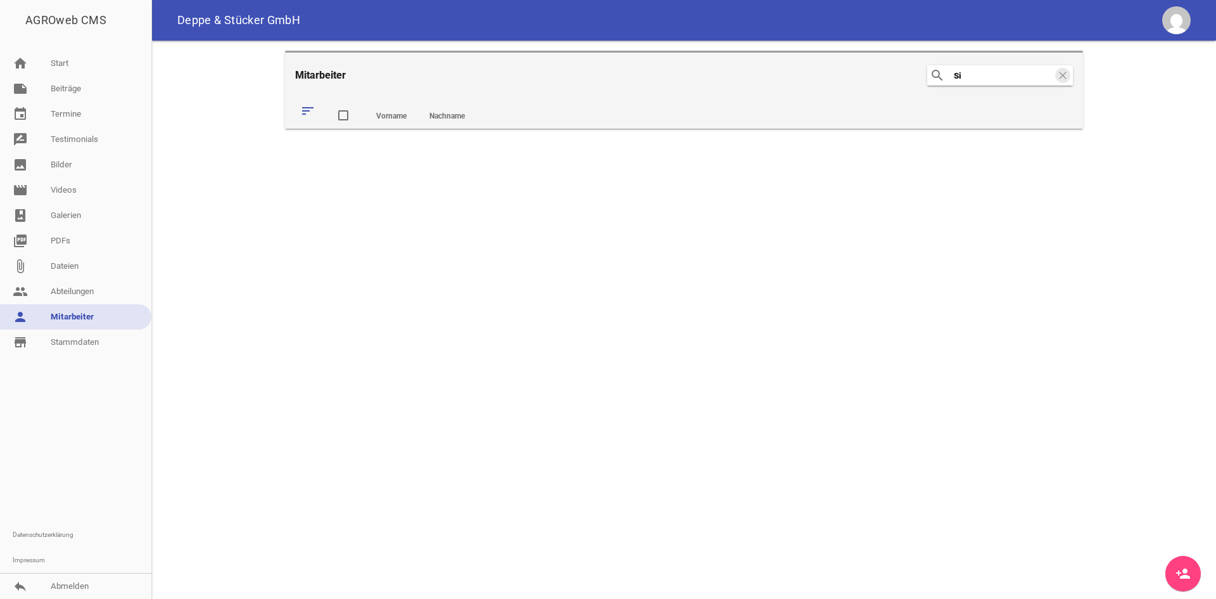
type input "S"
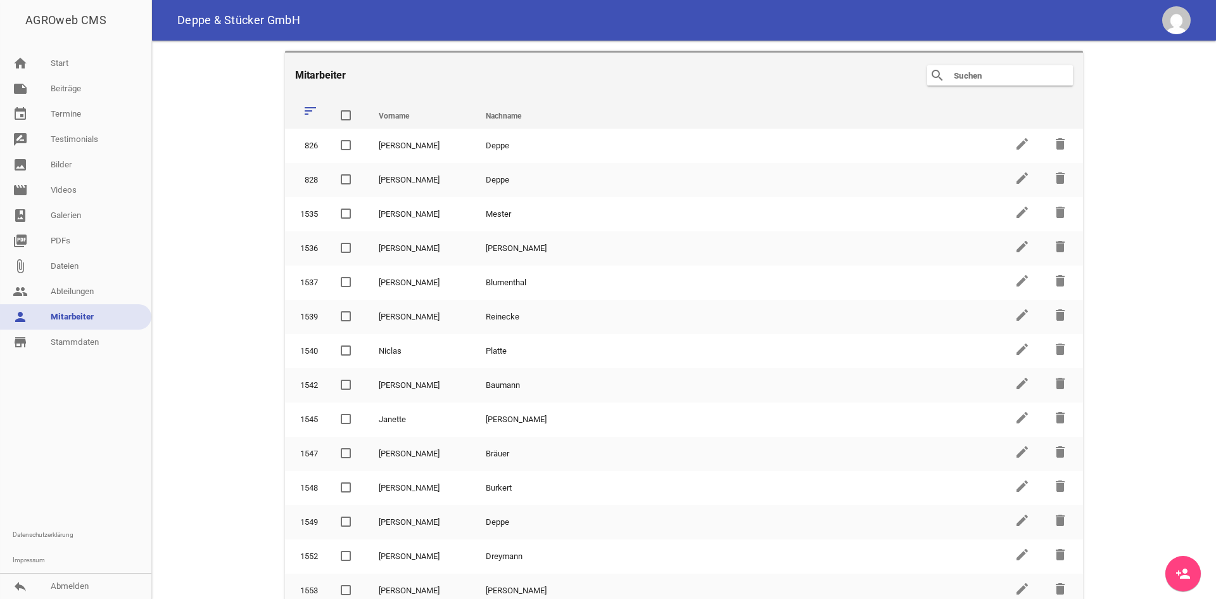
click at [987, 77] on input "text" at bounding box center [1003, 75] width 101 height 15
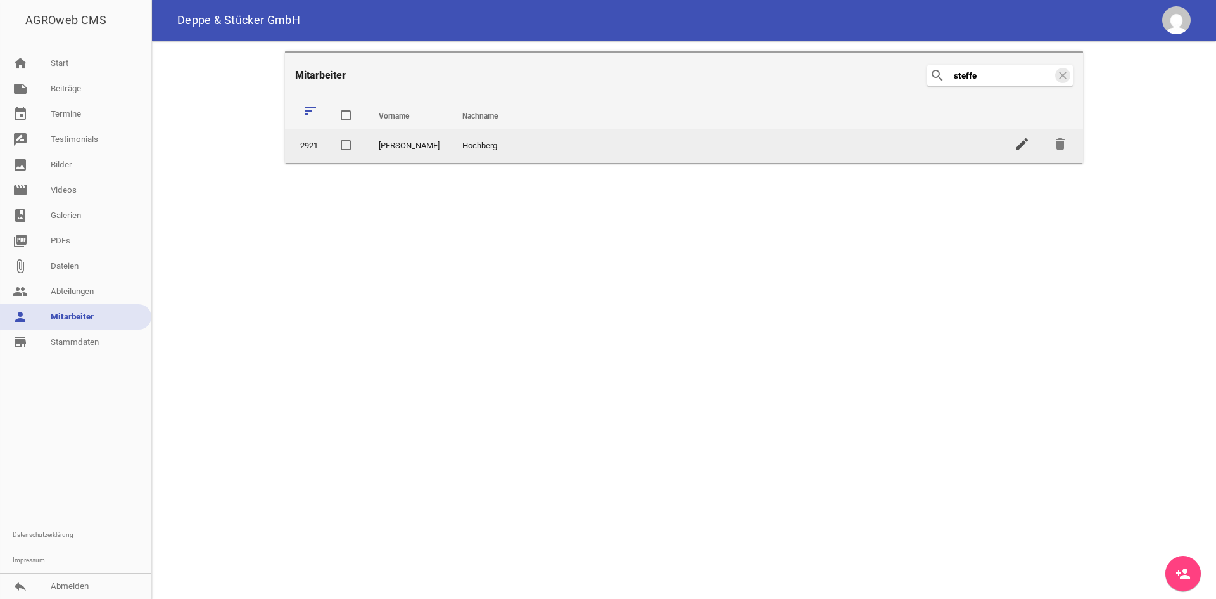
type input "steffe"
click at [1027, 141] on icon "edit" at bounding box center [1022, 143] width 15 height 15
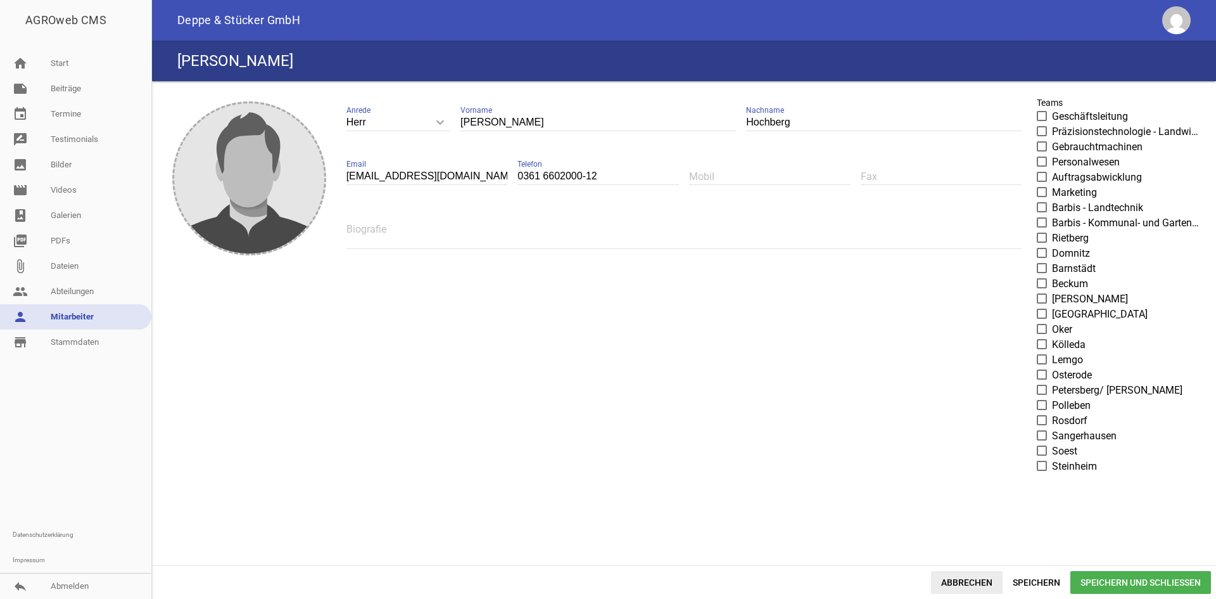
click at [957, 583] on span "Abbrechen" at bounding box center [967, 582] width 72 height 23
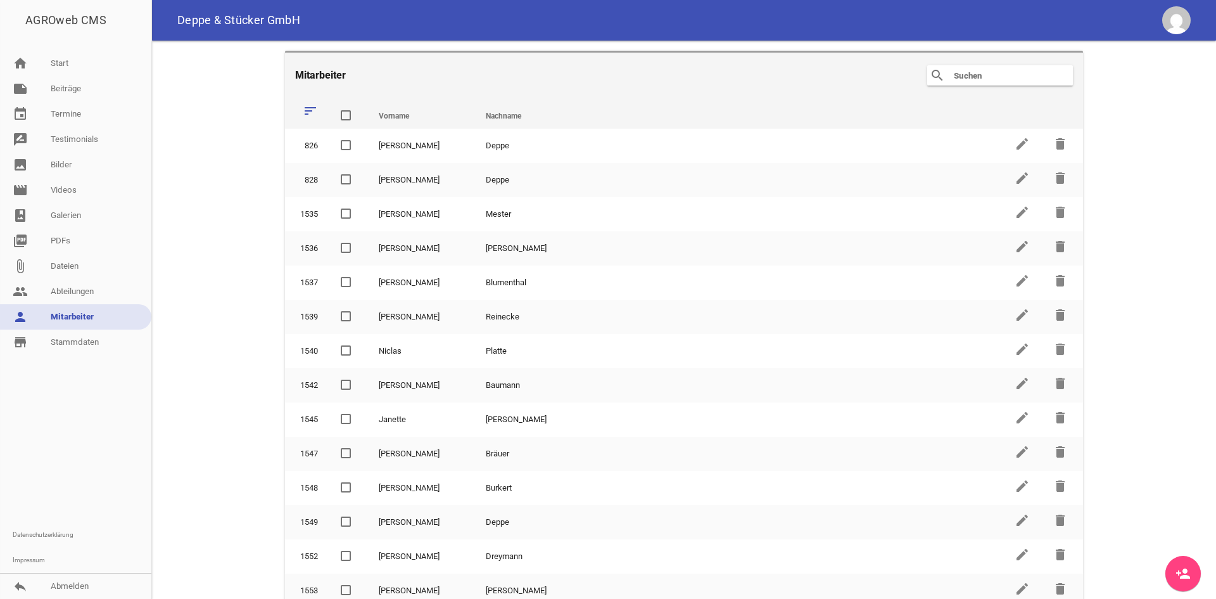
click at [1182, 561] on link "person_add" at bounding box center [1183, 573] width 35 height 35
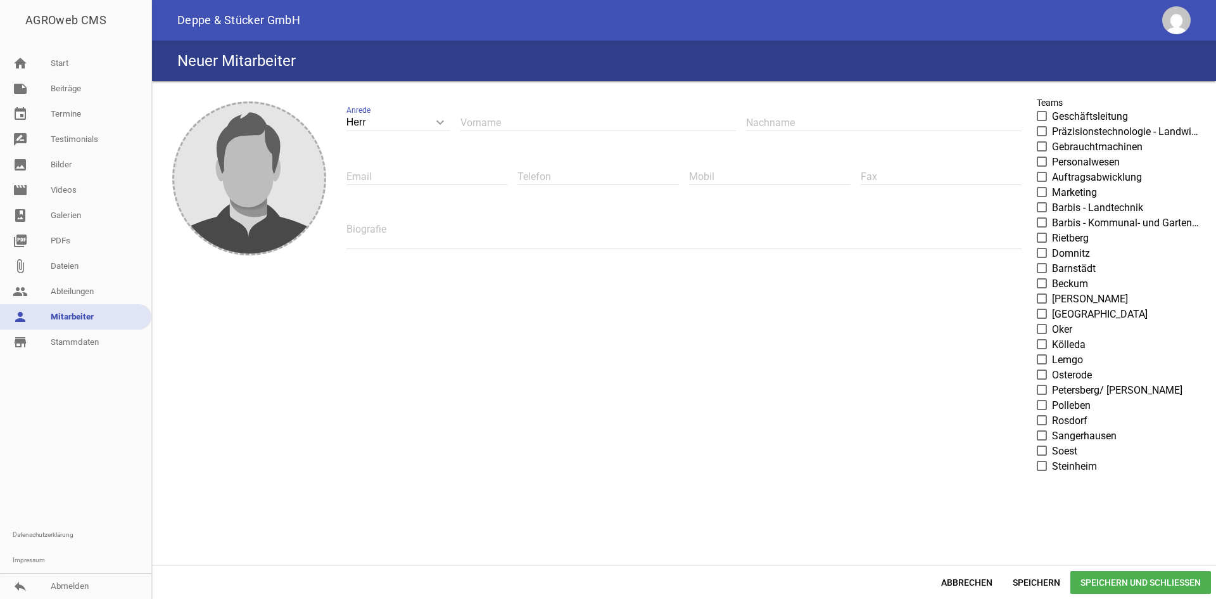
click at [486, 119] on input "text" at bounding box center [599, 122] width 276 height 17
type input "Silvio"
click at [760, 125] on input "text" at bounding box center [884, 122] width 276 height 17
type input "Hupach"
click at [402, 164] on div "Email" at bounding box center [428, 176] width 162 height 42
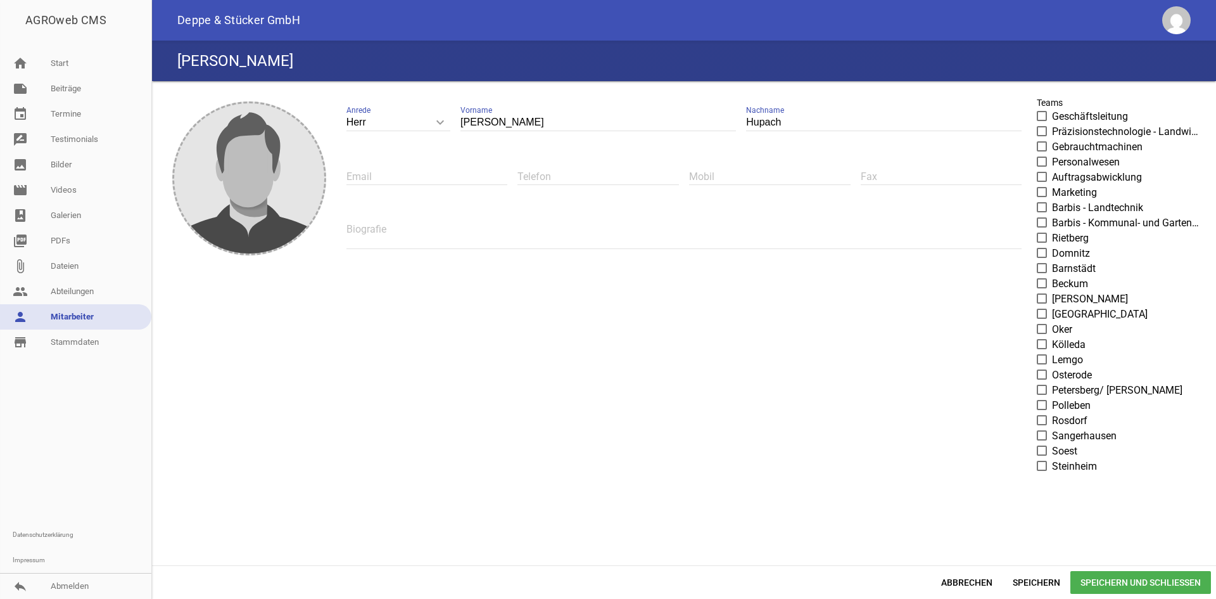
click at [393, 172] on input "text" at bounding box center [428, 176] width 162 height 17
paste input "HupachSilvio@deppe-stuecker.de"
type input "HupachSilvio@deppe-stuecker.de"
click at [1043, 315] on span at bounding box center [1042, 314] width 8 height 8
click at [1052, 307] on input "[GEOGRAPHIC_DATA]" at bounding box center [1052, 307] width 0 height 0
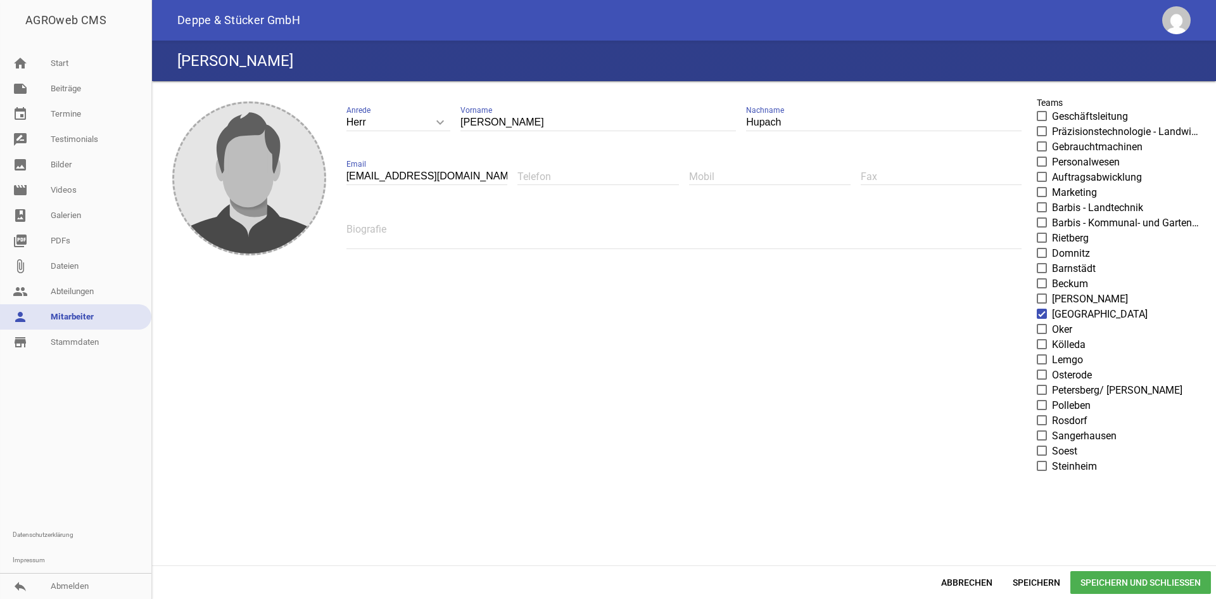
click at [1117, 583] on span "Speichern und Schließen" at bounding box center [1141, 582] width 141 height 23
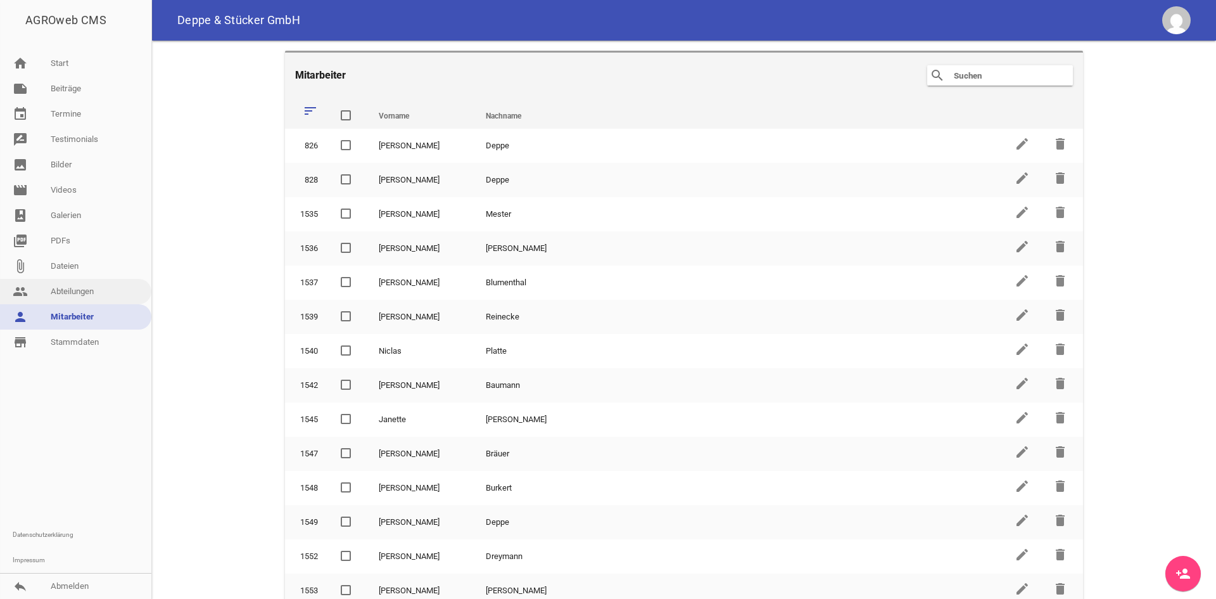
click at [83, 286] on link "people Abteilungen" at bounding box center [75, 291] width 151 height 25
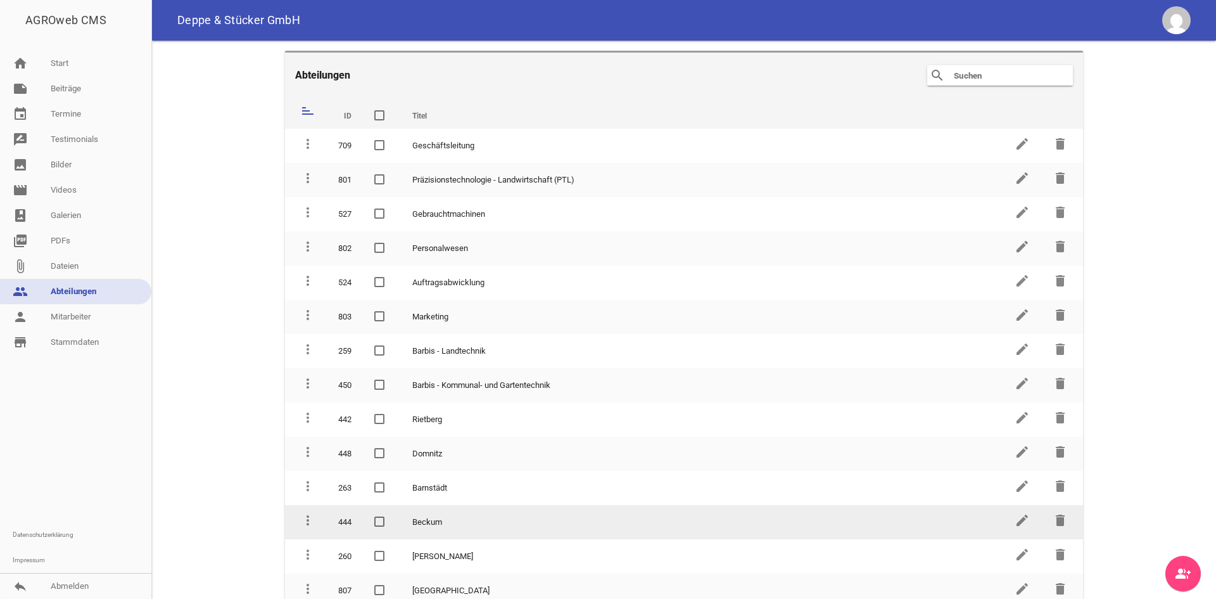
scroll to position [351, 0]
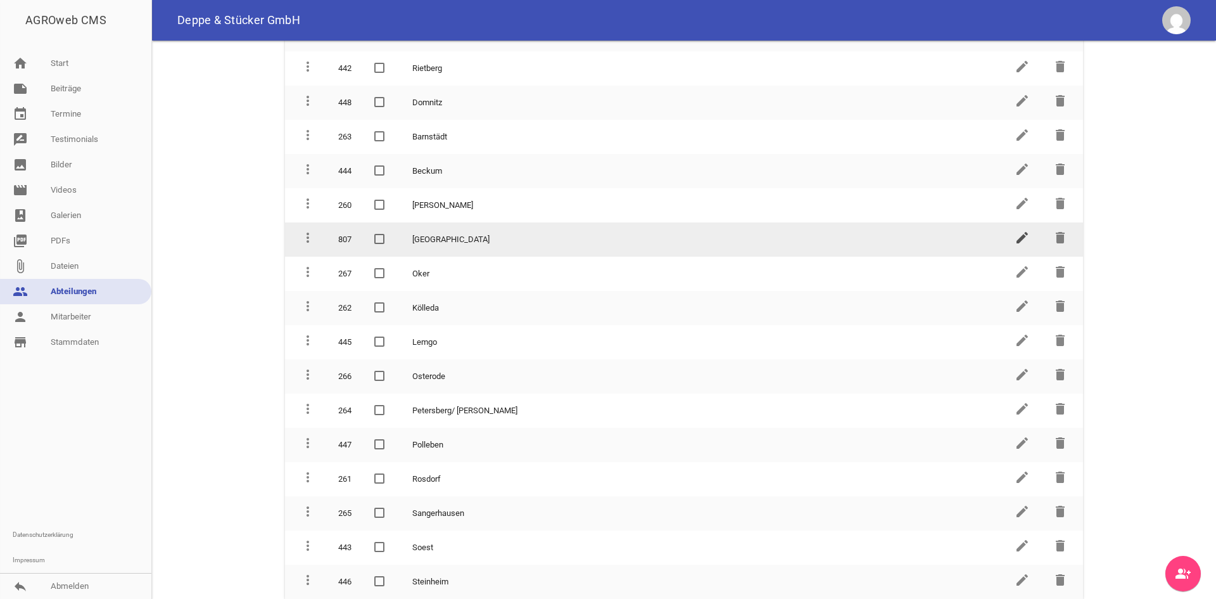
click at [1015, 234] on icon "edit" at bounding box center [1022, 237] width 15 height 15
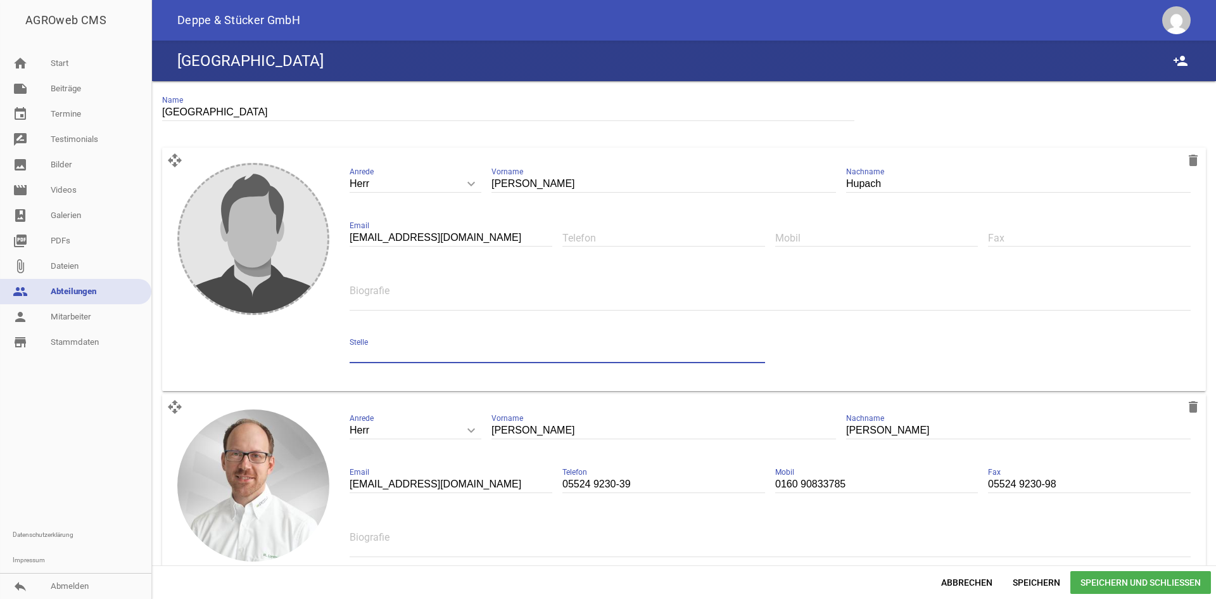
click at [362, 353] on input "text" at bounding box center [558, 354] width 416 height 17
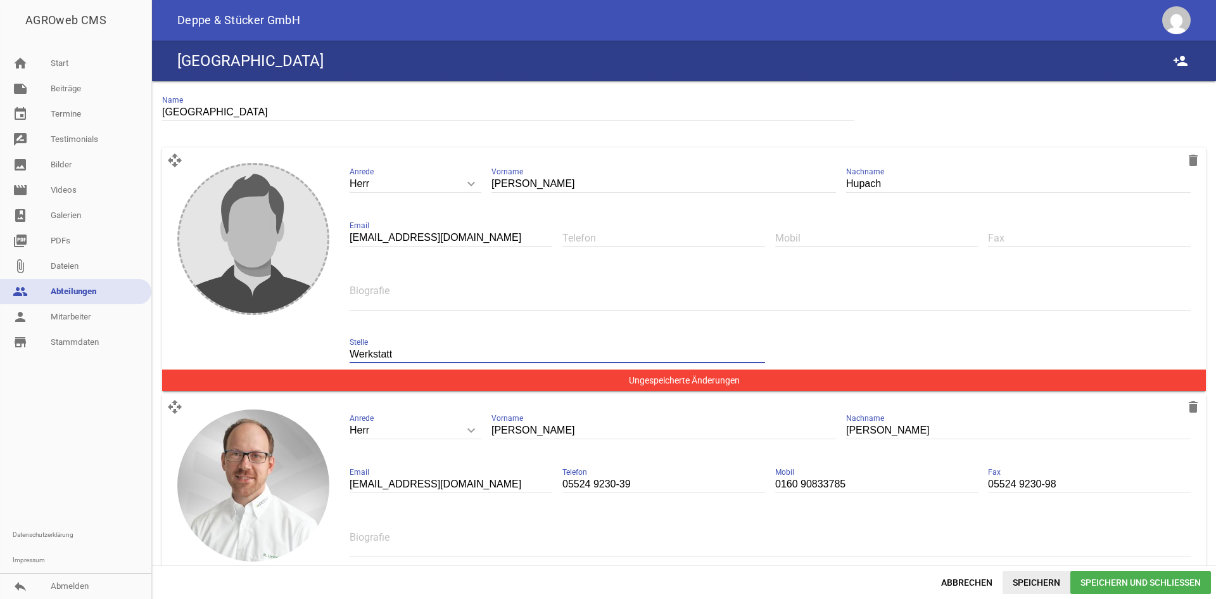
type input "Werkstatt"
click at [1045, 585] on span "Speichern" at bounding box center [1037, 582] width 68 height 23
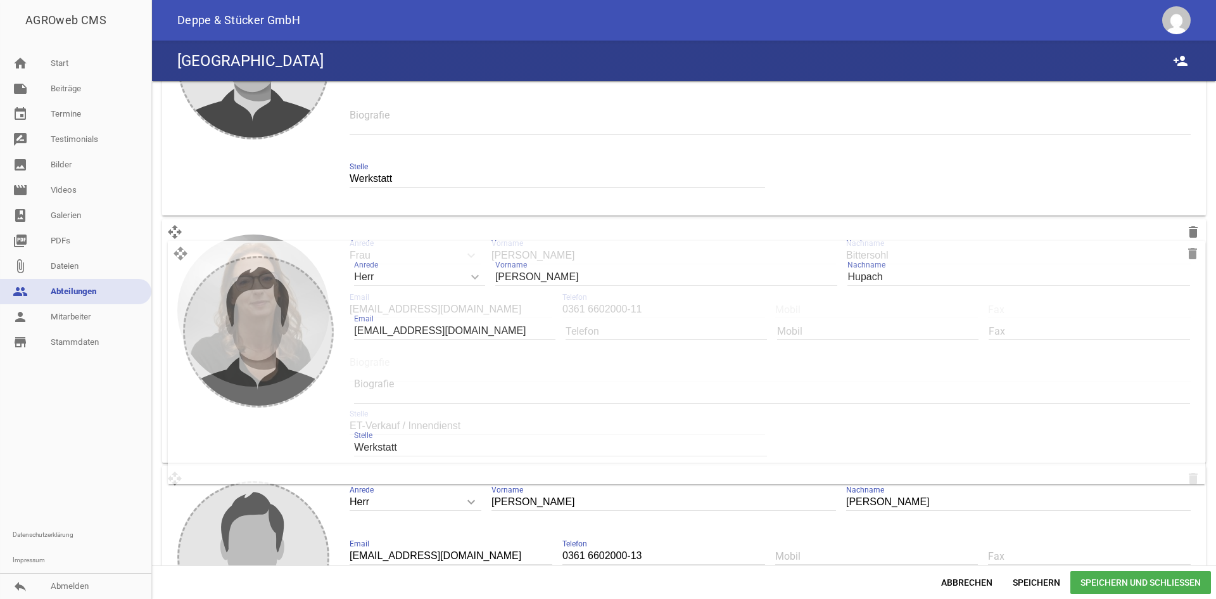
scroll to position [576, 0]
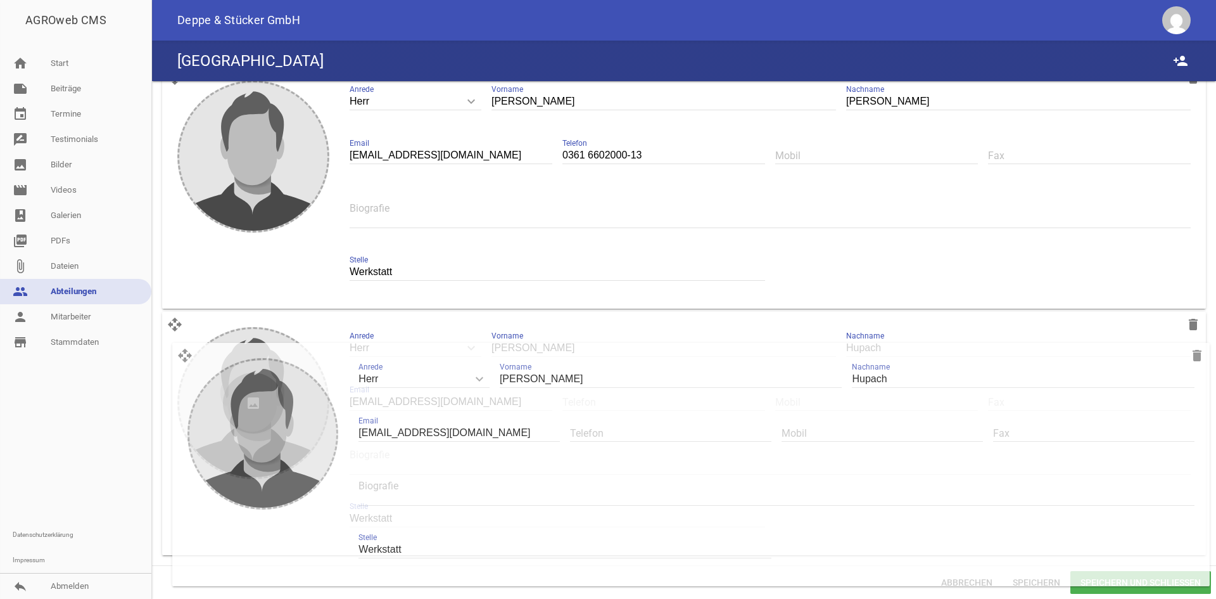
drag, startPoint x: 171, startPoint y: 160, endPoint x: 181, endPoint y: 351, distance: 190.9
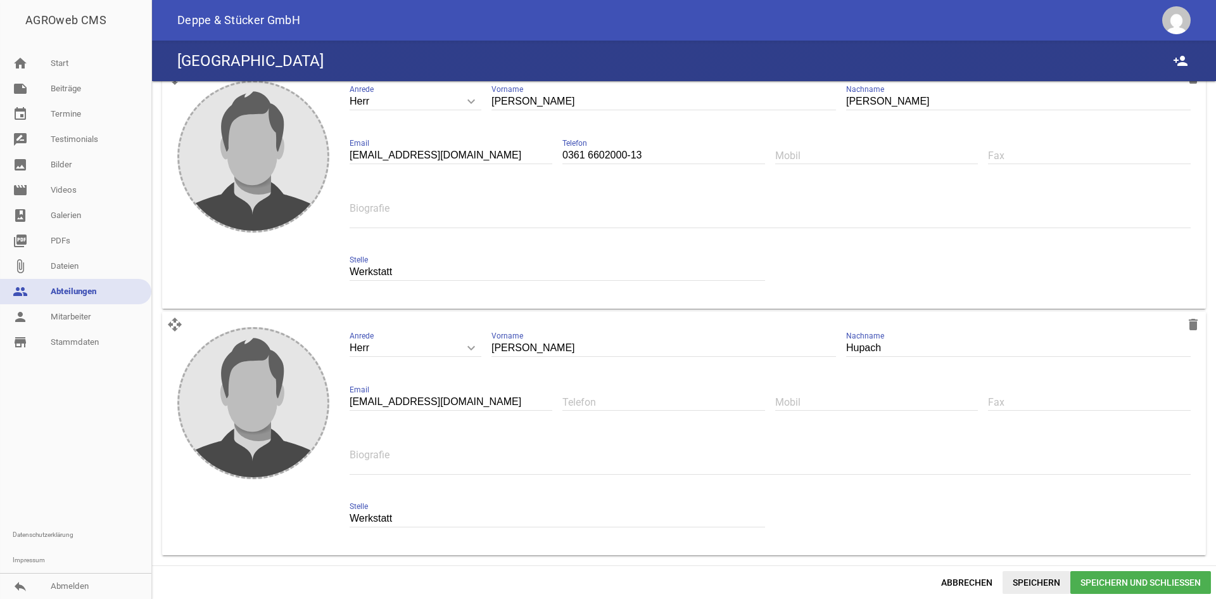
click at [1036, 586] on span "Speichern" at bounding box center [1037, 582] width 68 height 23
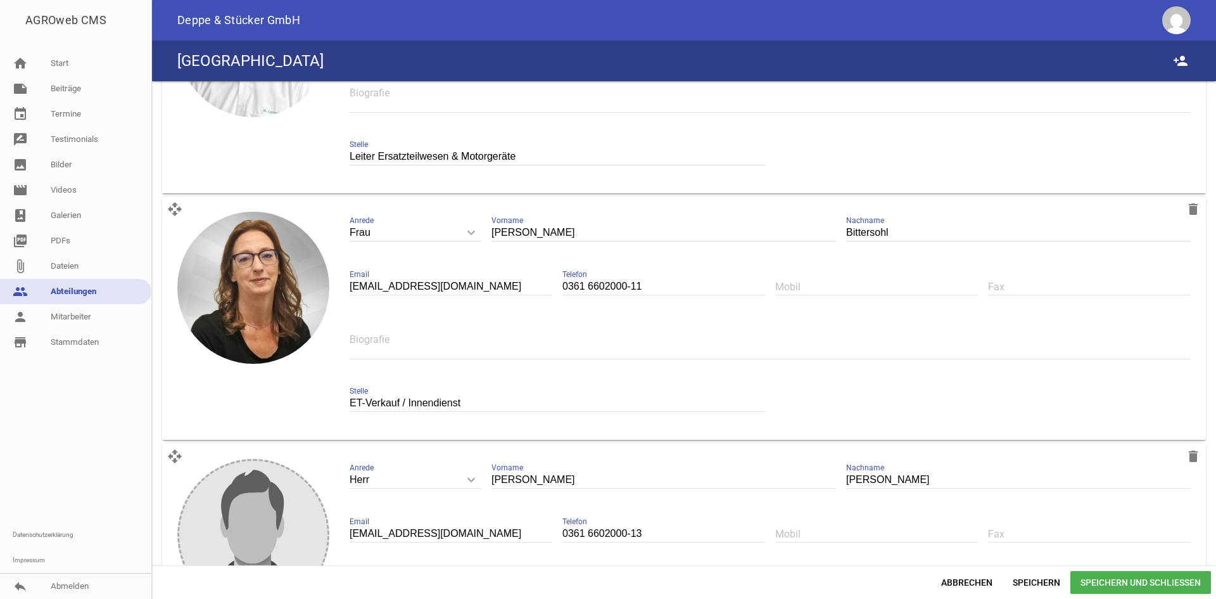
scroll to position [196, 0]
click at [982, 585] on span "Abbrechen" at bounding box center [967, 582] width 72 height 23
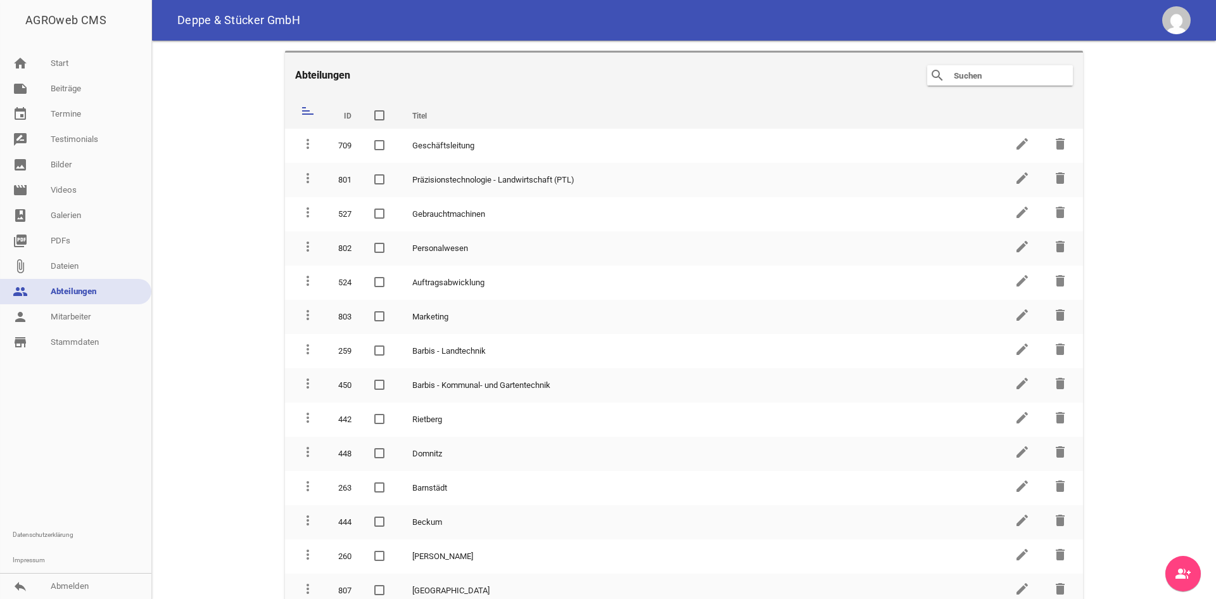
click at [953, 73] on input "text" at bounding box center [1003, 75] width 101 height 15
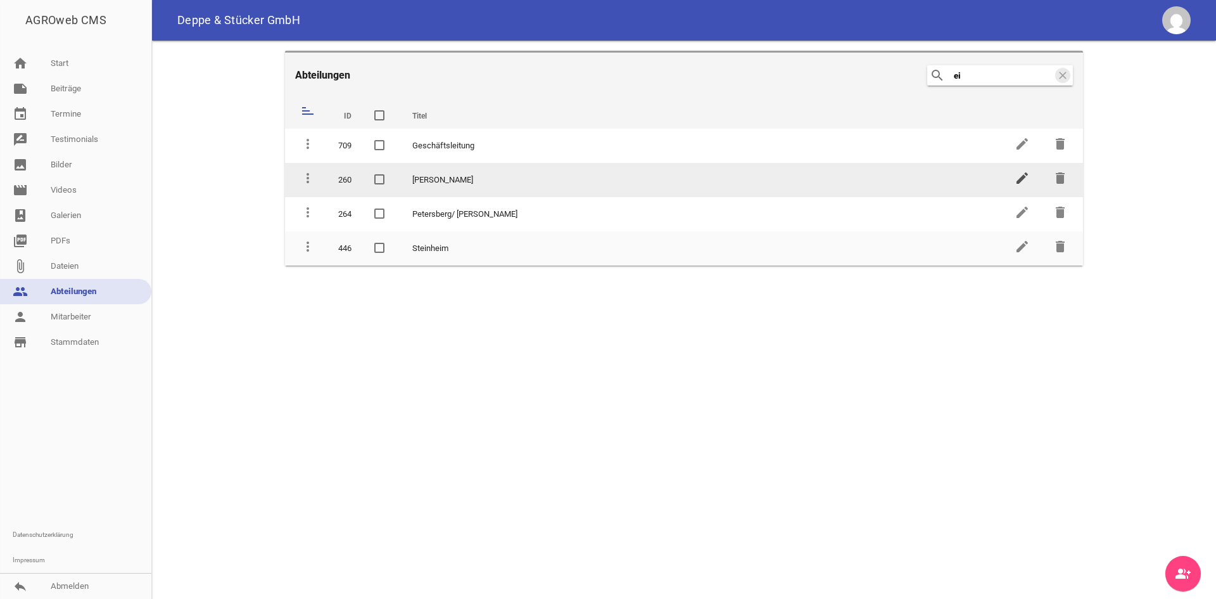
type input "ei"
click at [1022, 179] on icon "edit" at bounding box center [1022, 177] width 15 height 15
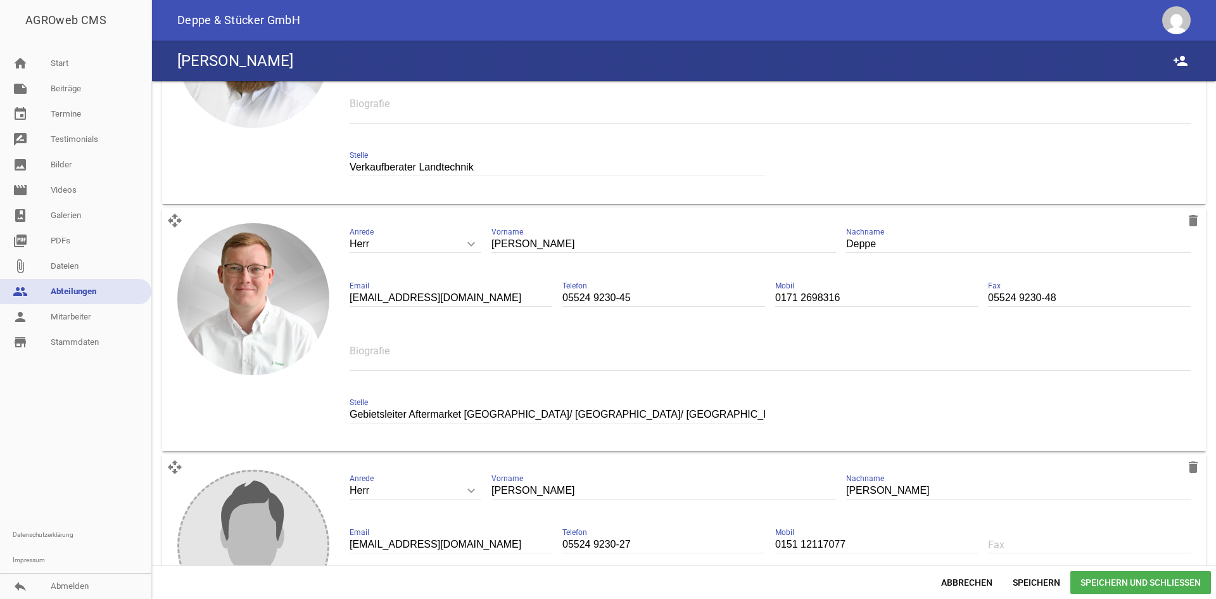
scroll to position [443, 0]
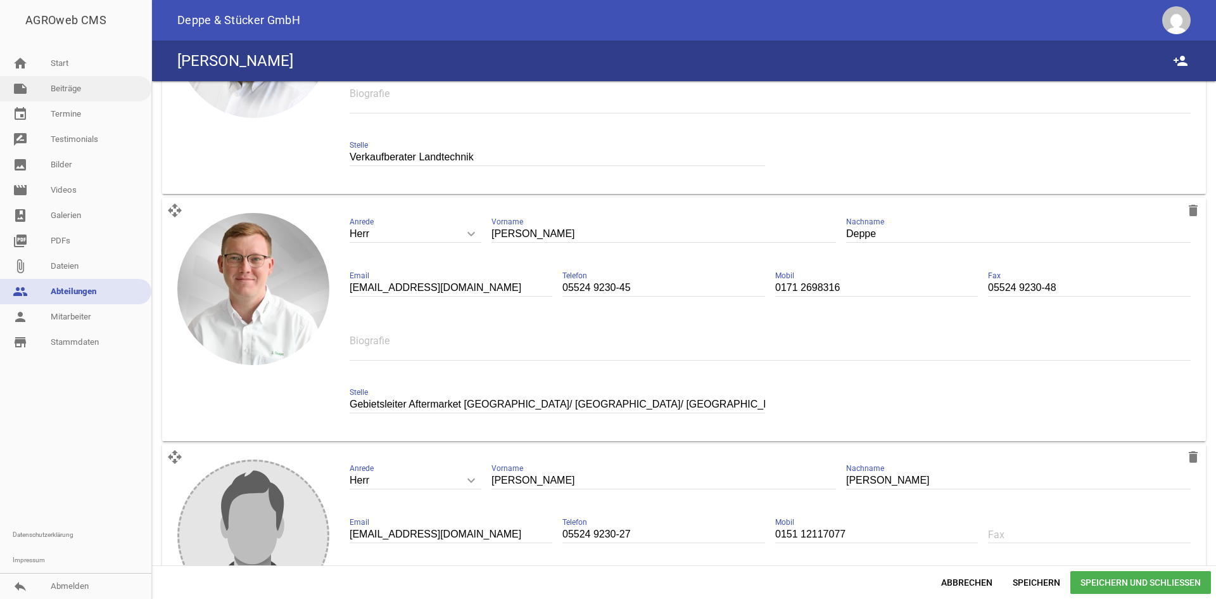
click at [68, 99] on link "note Beiträge" at bounding box center [75, 88] width 151 height 25
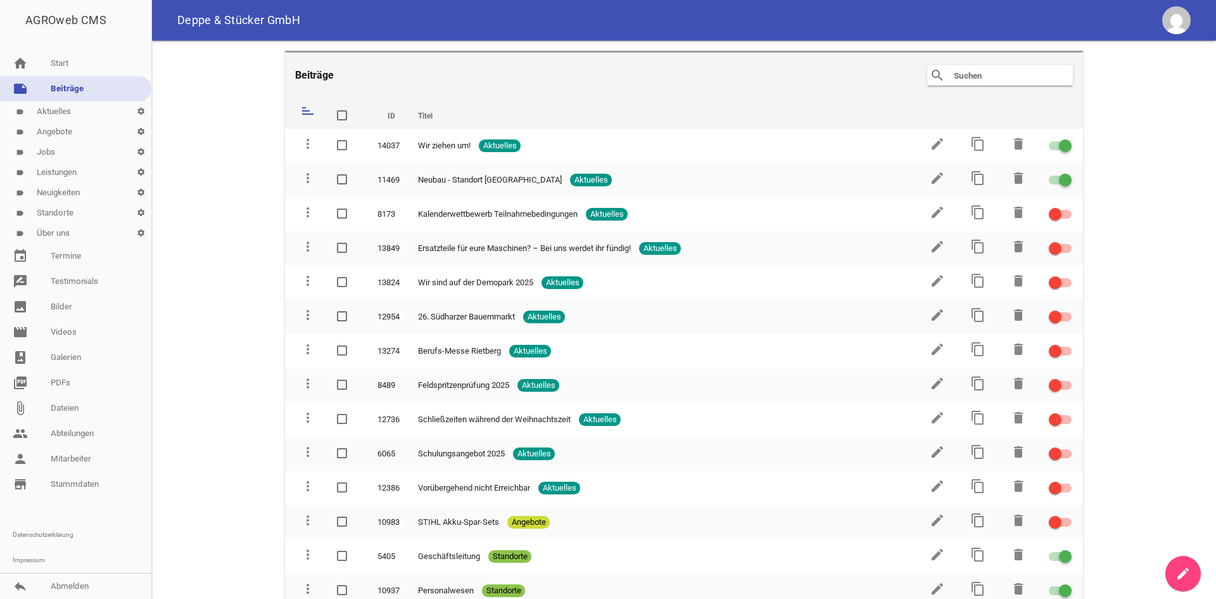
click at [67, 215] on link "label Standorte settings" at bounding box center [75, 213] width 151 height 20
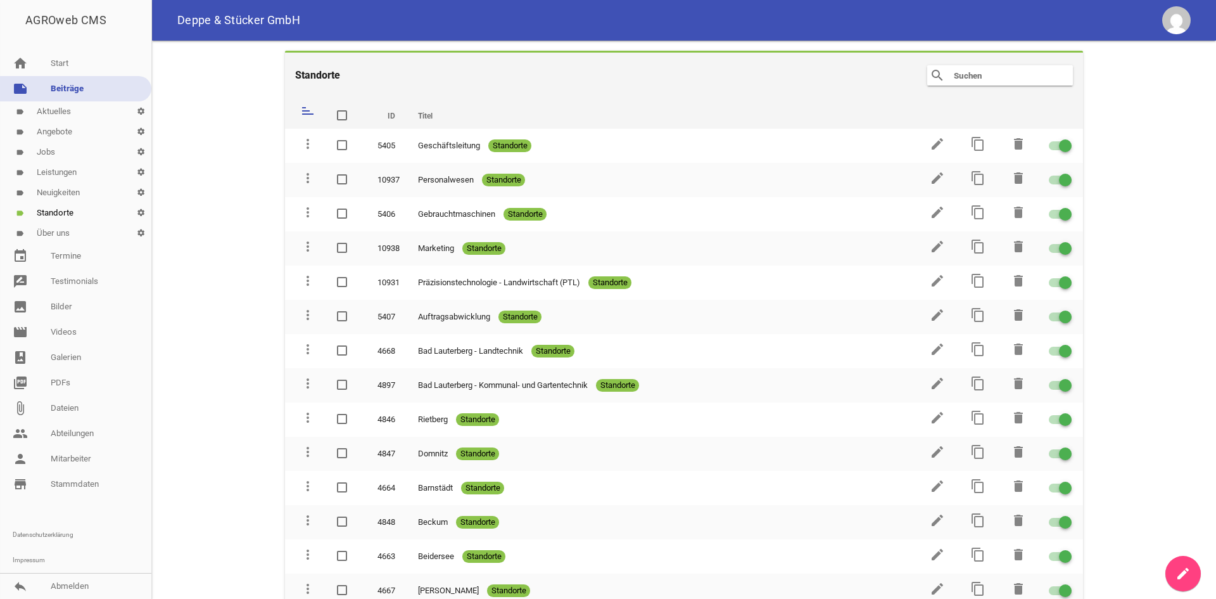
click at [969, 80] on input "text" at bounding box center [1003, 75] width 101 height 15
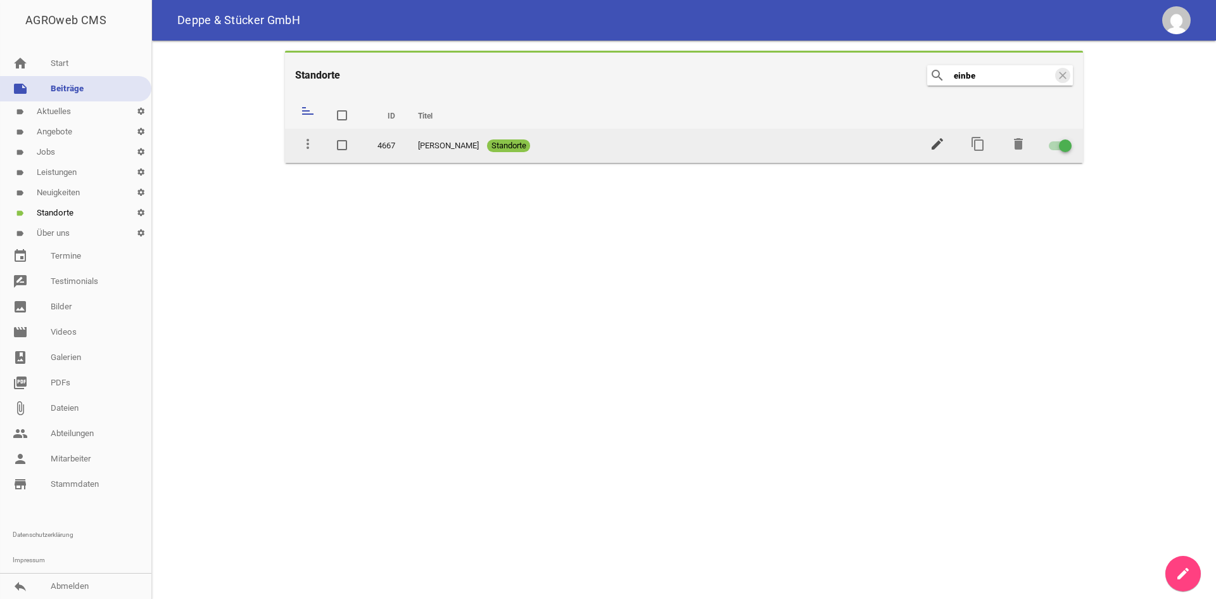
type input "einbe"
click at [934, 149] on icon "edit" at bounding box center [937, 143] width 15 height 15
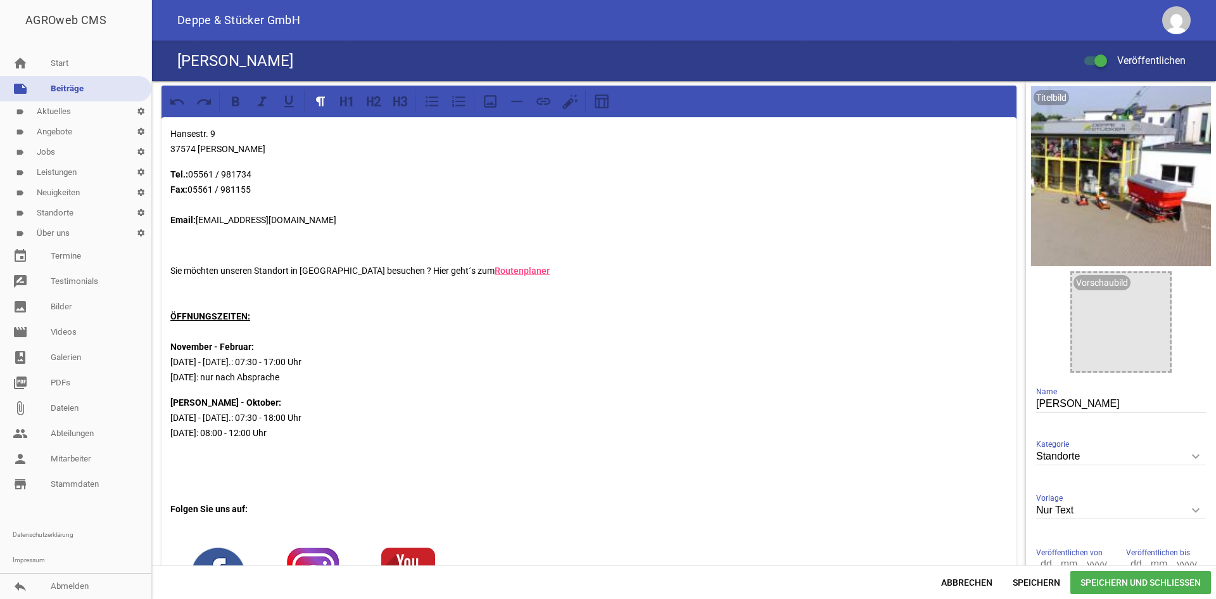
drag, startPoint x: 286, startPoint y: 435, endPoint x: 210, endPoint y: 431, distance: 75.5
click at [209, 431] on p "März - Oktober: Montag - Freitag.: 07:30 - 18:00 Uhr Samstag: 08:00 - 12:00 Uhr" at bounding box center [588, 418] width 837 height 46
click at [211, 430] on p "März - Oktober: Montag - Freitag.: 07:30 - 18:00 Uhr Samstag: 08:00 - 12:00 Uhr" at bounding box center [588, 418] width 837 height 46
click at [264, 432] on p "März - Oktober: Montag - Freitag.: 07:30 - 18:00 Uhr Samstag: 08:00 - 12:00 Uhr" at bounding box center [588, 418] width 837 height 46
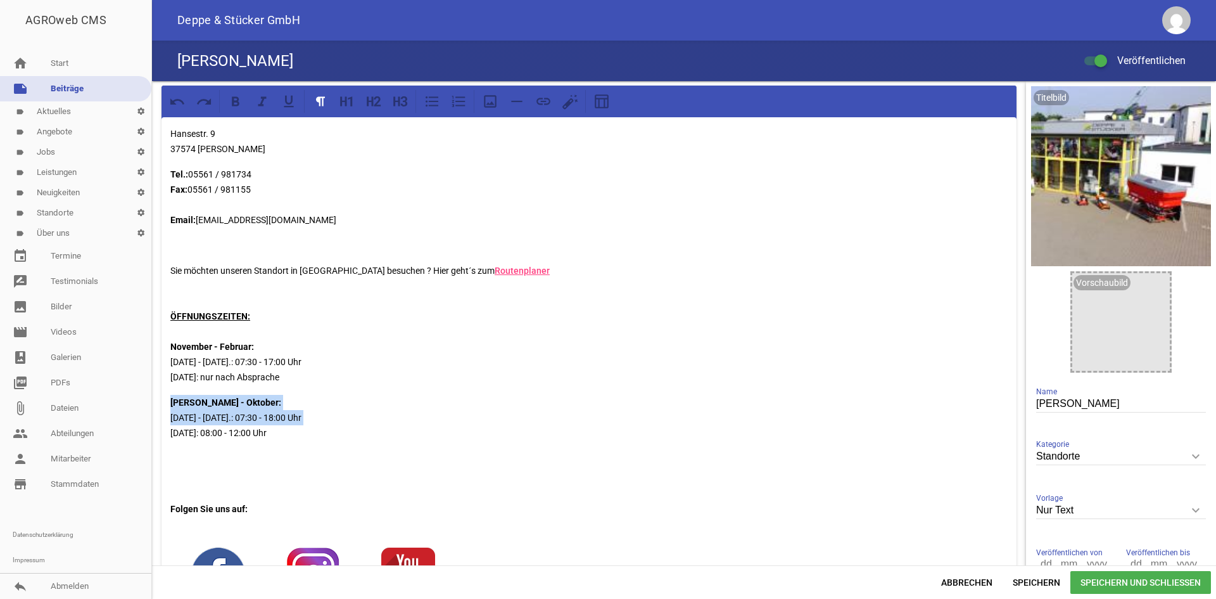
click at [264, 433] on p "März - Oktober: Montag - Freitag.: 07:30 - 18:00 Uhr Samstag: 08:00 - 12:00 Uhr" at bounding box center [588, 418] width 837 height 46
click at [273, 431] on p "März - Oktober: Montag - Freitag.: 07:30 - 18:00 Uhr Samstag: 08:00 - 12:00 Uhr" at bounding box center [588, 418] width 837 height 46
click at [282, 427] on p "März - Oktober: Montag - Freitag.: 07:30 - 18:00 Uhr Samstag: 08:00 - 12:00 Uhr" at bounding box center [588, 418] width 837 height 46
click at [300, 374] on p "Sie möchten unseren Standort in Einbeck besuchen ? Hier geht´s zum Routenplaner…" at bounding box center [588, 324] width 837 height 122
click at [1052, 584] on span "Speichern" at bounding box center [1037, 582] width 68 height 23
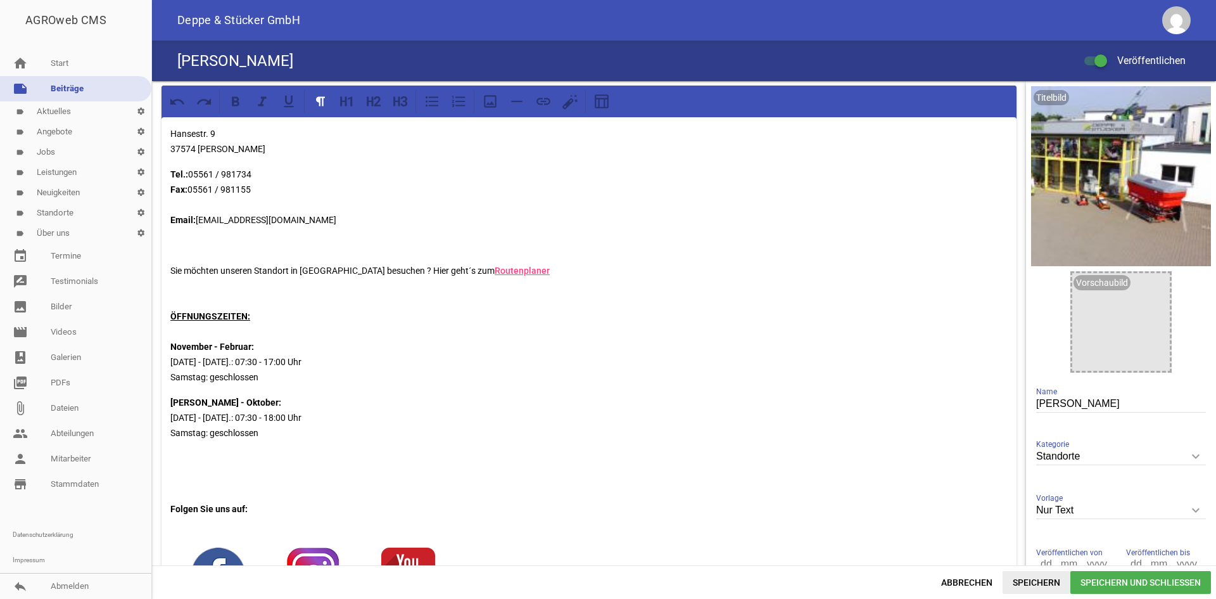
drag, startPoint x: 1037, startPoint y: 585, endPoint x: 1024, endPoint y: 582, distance: 13.1
click at [1037, 585] on span "Speichern" at bounding box center [1037, 582] width 68 height 23
click at [979, 579] on span "Abbrechen" at bounding box center [967, 582] width 72 height 23
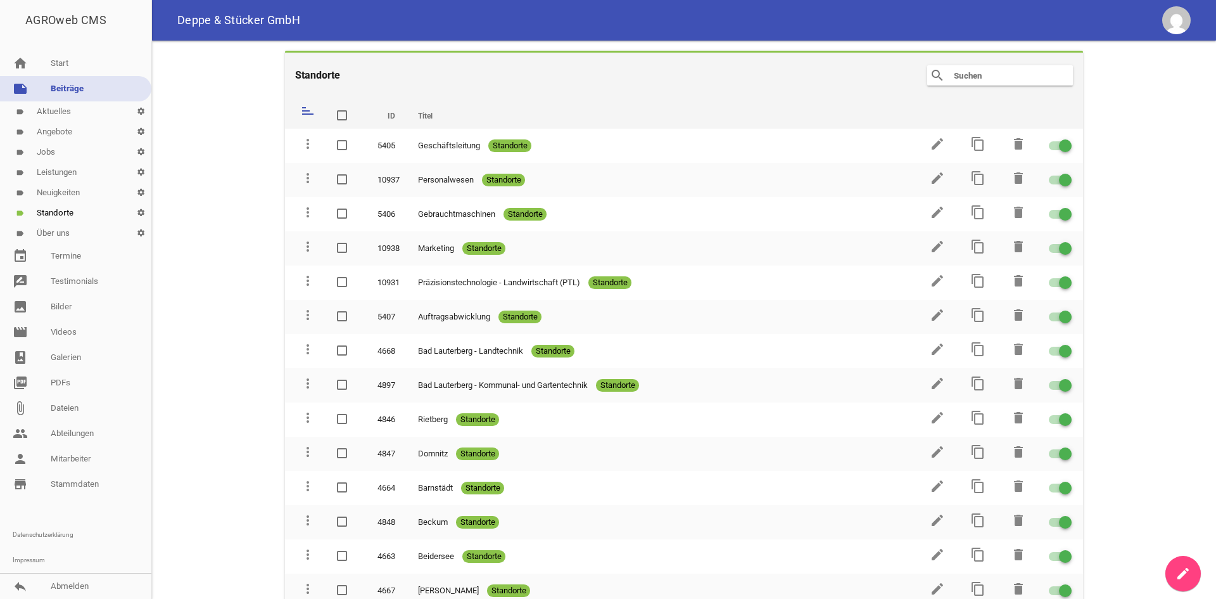
click at [977, 80] on input "text" at bounding box center [1003, 75] width 101 height 15
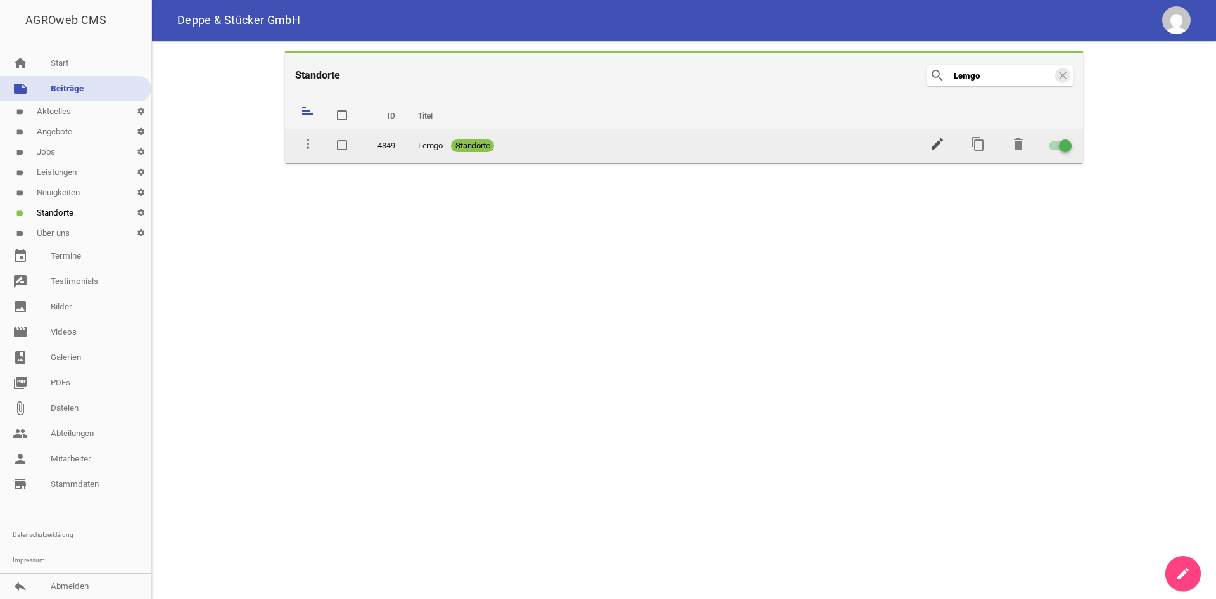
type input "Lemgo"
click at [934, 150] on icon "edit" at bounding box center [937, 143] width 15 height 15
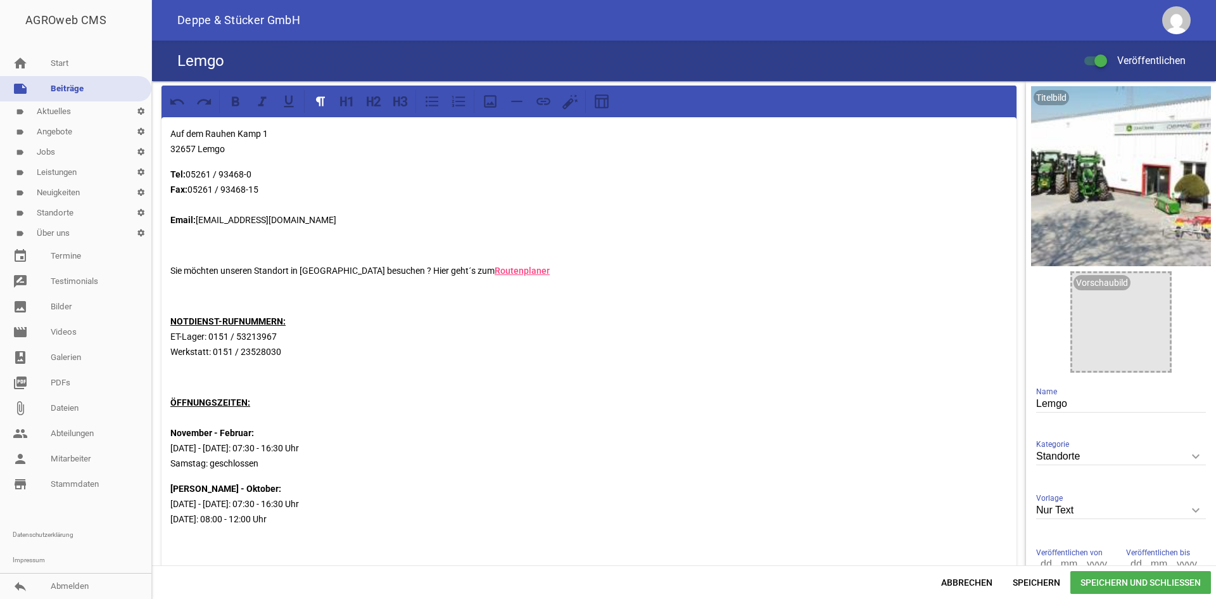
click at [291, 519] on p "März - Oktober: Montag - Freitag: 07:30 - 16:30 Uhr Samstag: 08:00 - 12:00 Uhr" at bounding box center [588, 504] width 837 height 46
click at [1100, 575] on span "Speichern und Schließen" at bounding box center [1141, 582] width 141 height 23
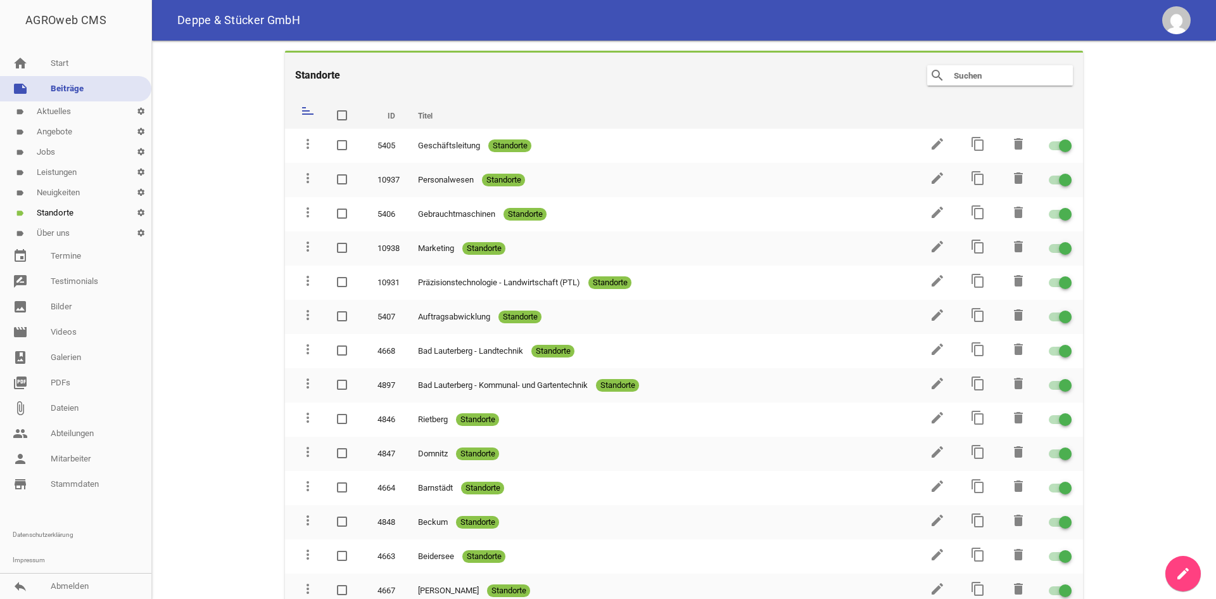
click at [989, 80] on input "text" at bounding box center [1003, 75] width 101 height 15
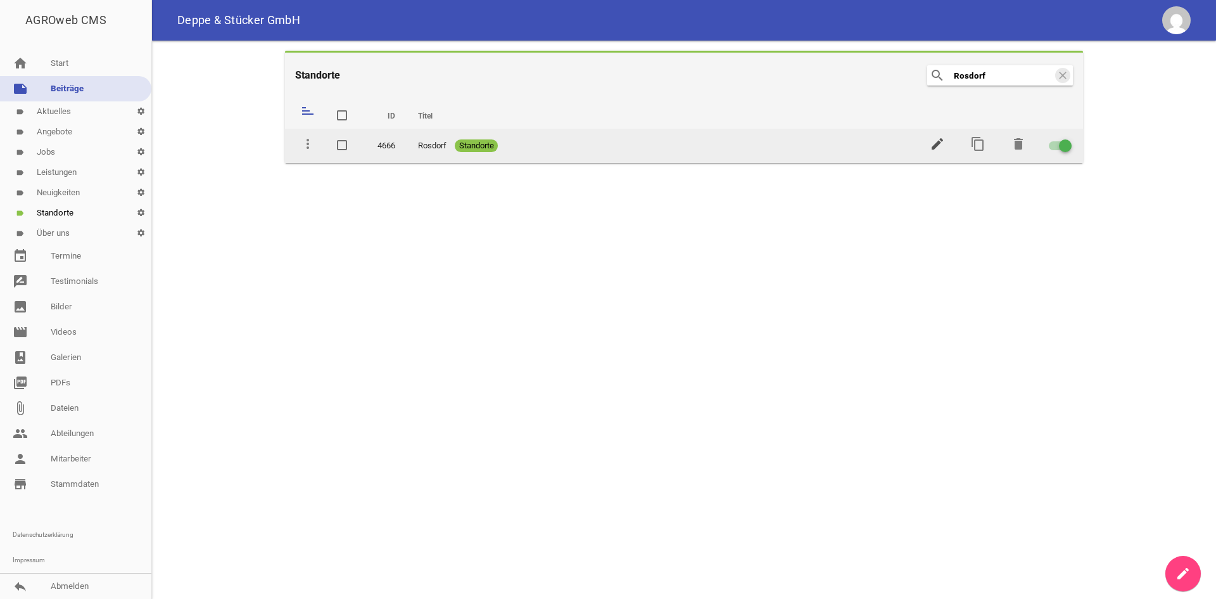
type input "Rosdorf"
click at [937, 144] on icon "edit" at bounding box center [937, 143] width 15 height 15
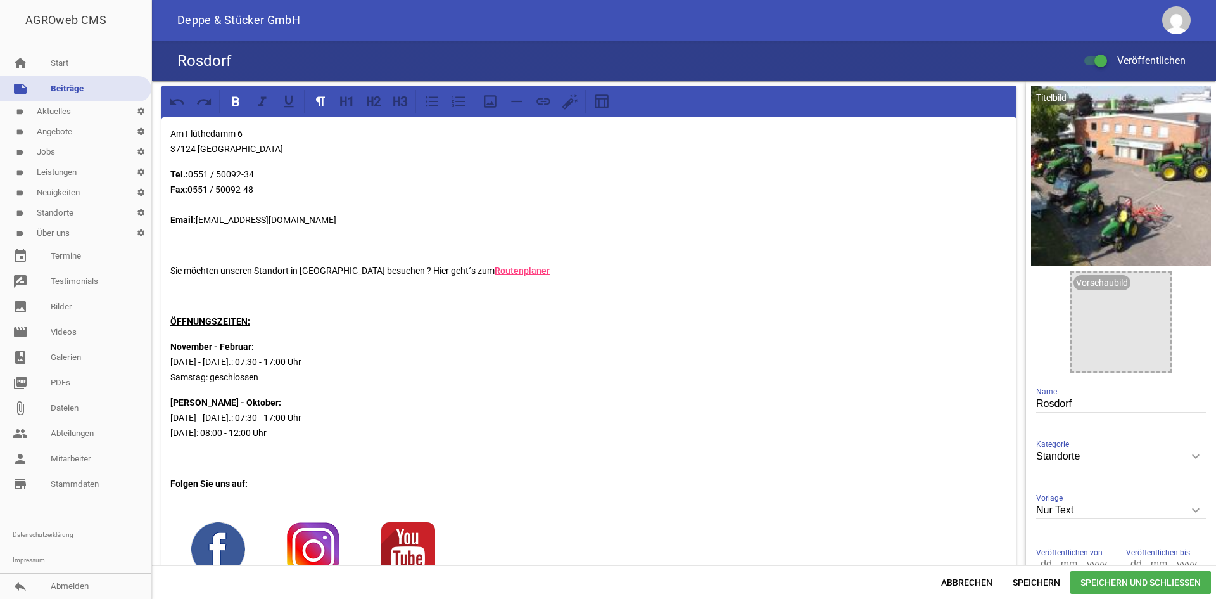
click at [283, 432] on p "März - Oktober: Montag - Freitag.: 07:30 - 17:00 Uhr Samstag: 08:00 - 12:00 Uhr" at bounding box center [588, 418] width 837 height 46
click at [1128, 579] on span "Speichern und Schließen" at bounding box center [1141, 582] width 141 height 23
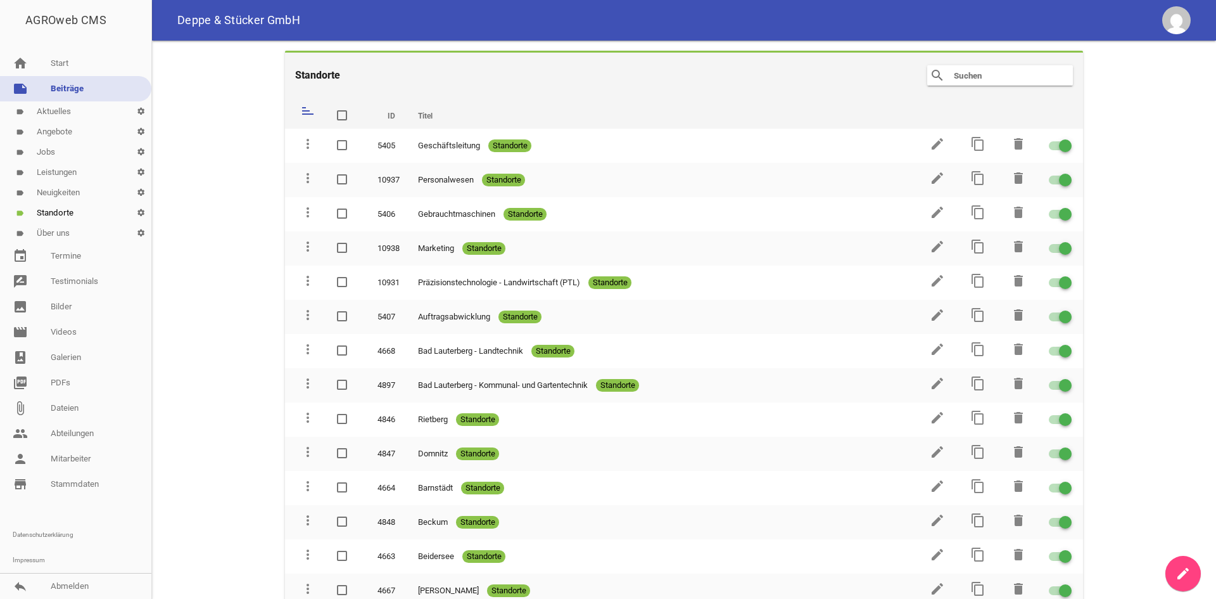
click at [963, 70] on input "text" at bounding box center [1003, 75] width 101 height 15
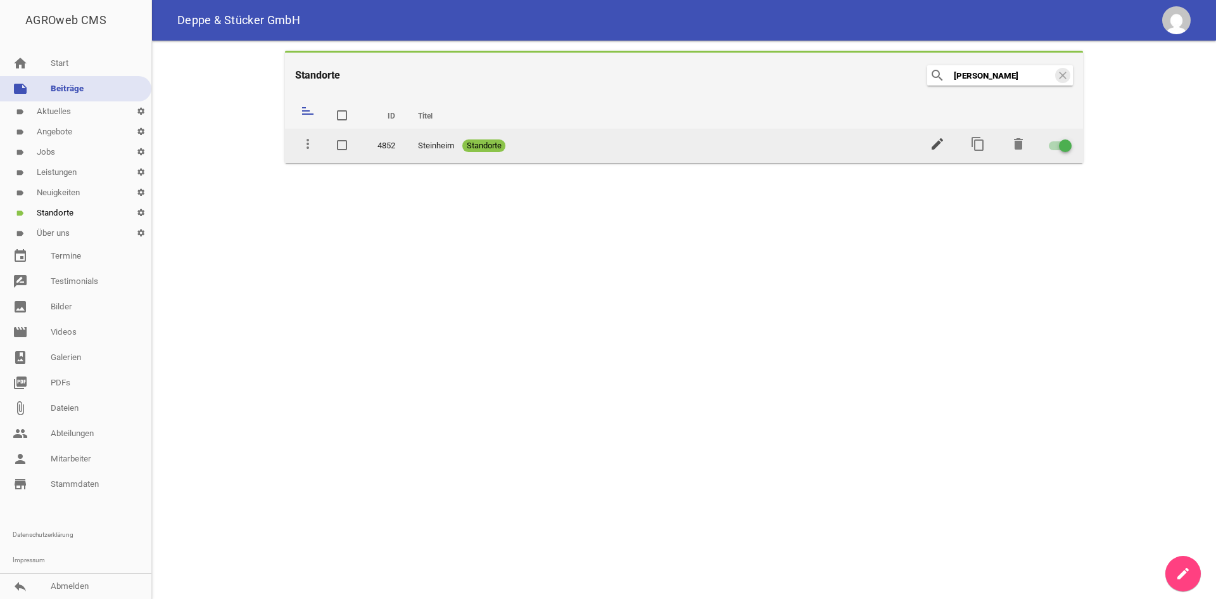
type input "Stein"
click at [935, 142] on icon "edit" at bounding box center [937, 143] width 15 height 15
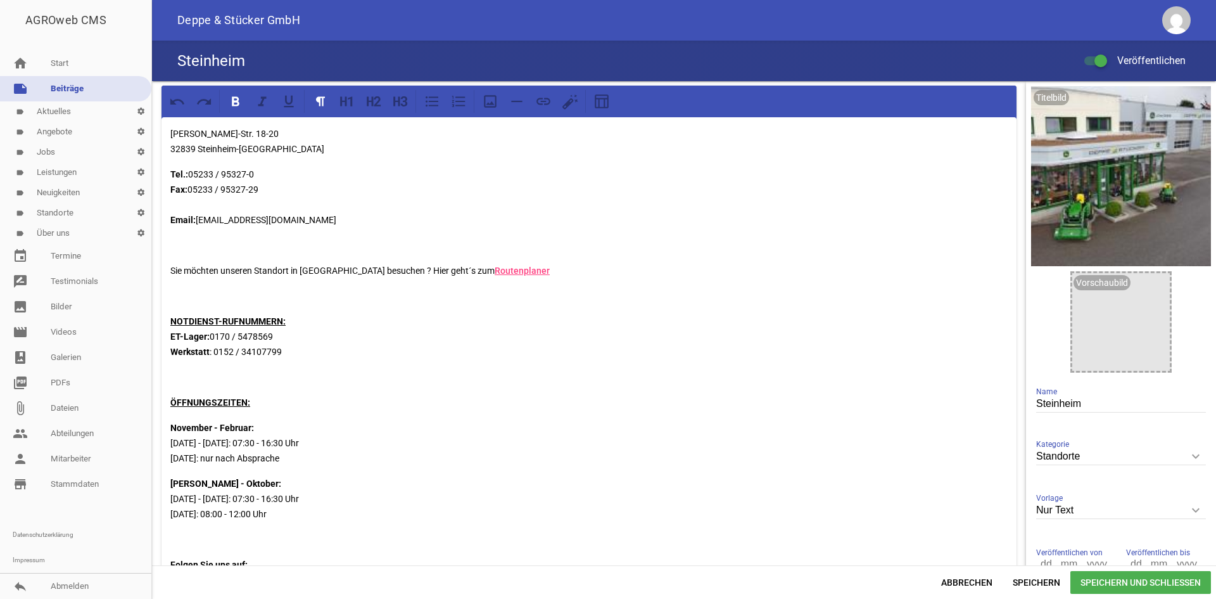
click at [313, 461] on p "November - Februar: Montag - Freitag: 07:30 - 16:30 Uhr Samstag: nur nach Abspr…" at bounding box center [588, 443] width 837 height 46
click at [286, 514] on p "März - Oktober: Montag - Freitag: 07:30 - 16:30 Uhr Samstag: 08:00 - 12:00 Uhr" at bounding box center [588, 499] width 837 height 46
click at [1125, 583] on span "Speichern und Schließen" at bounding box center [1141, 582] width 141 height 23
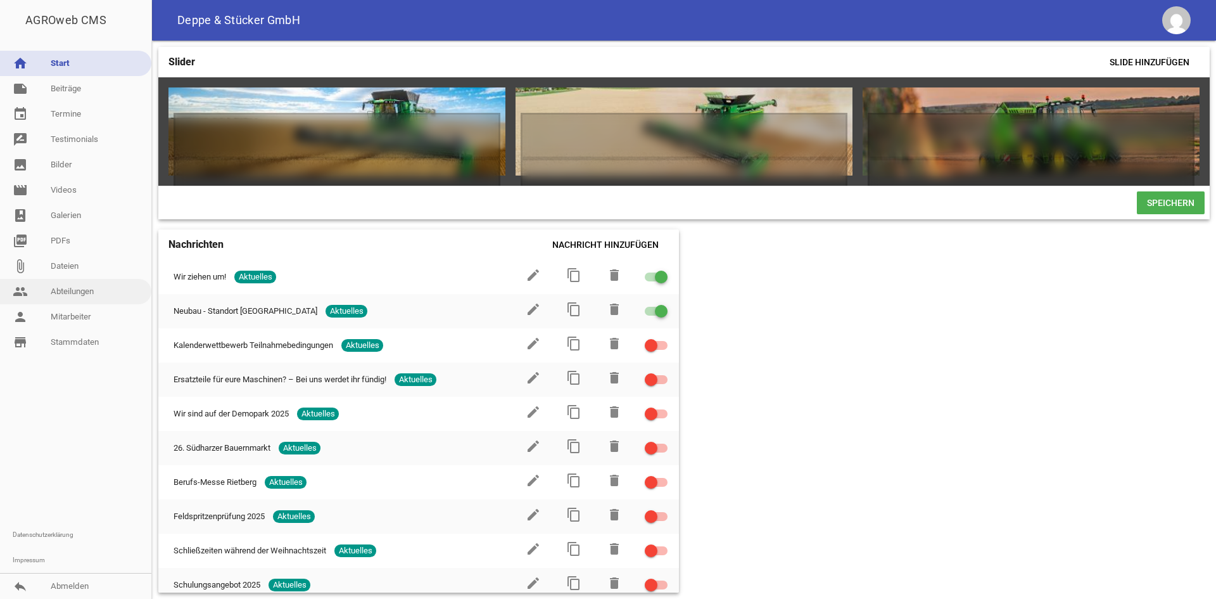
click at [70, 279] on link "people Abteilungen" at bounding box center [75, 291] width 151 height 25
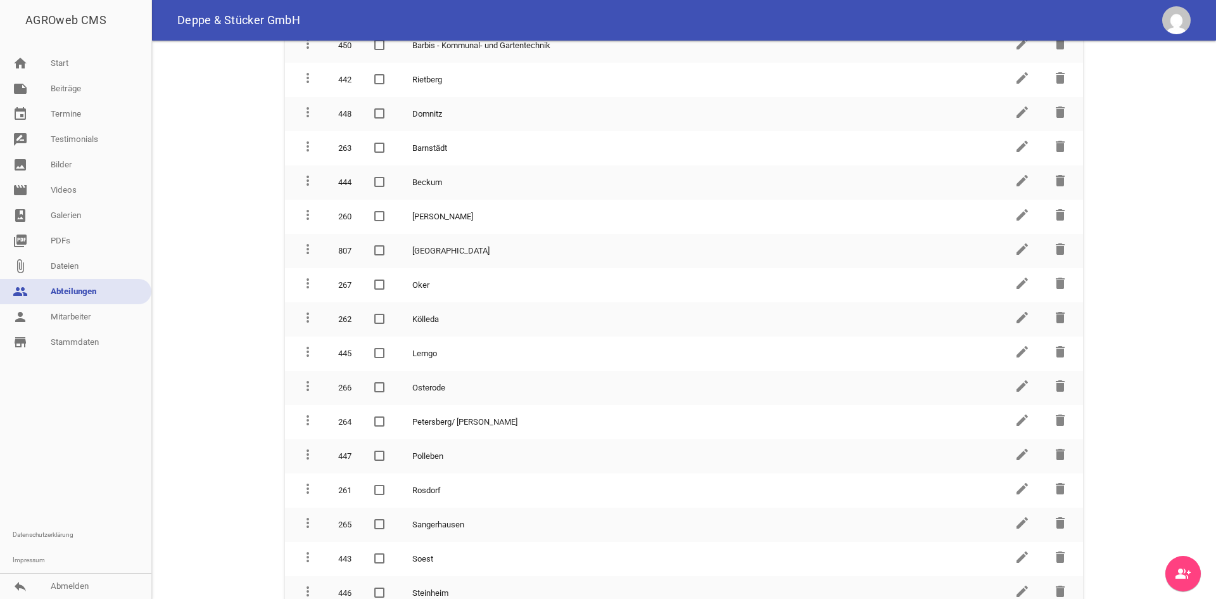
scroll to position [351, 0]
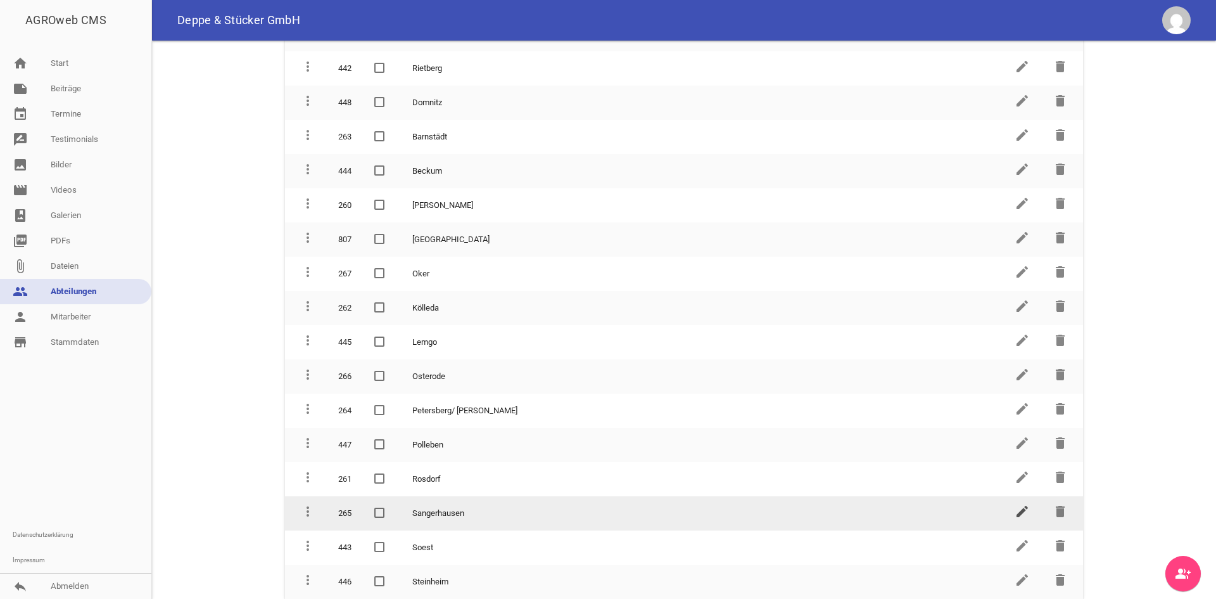
click at [1022, 512] on icon "edit" at bounding box center [1022, 511] width 15 height 15
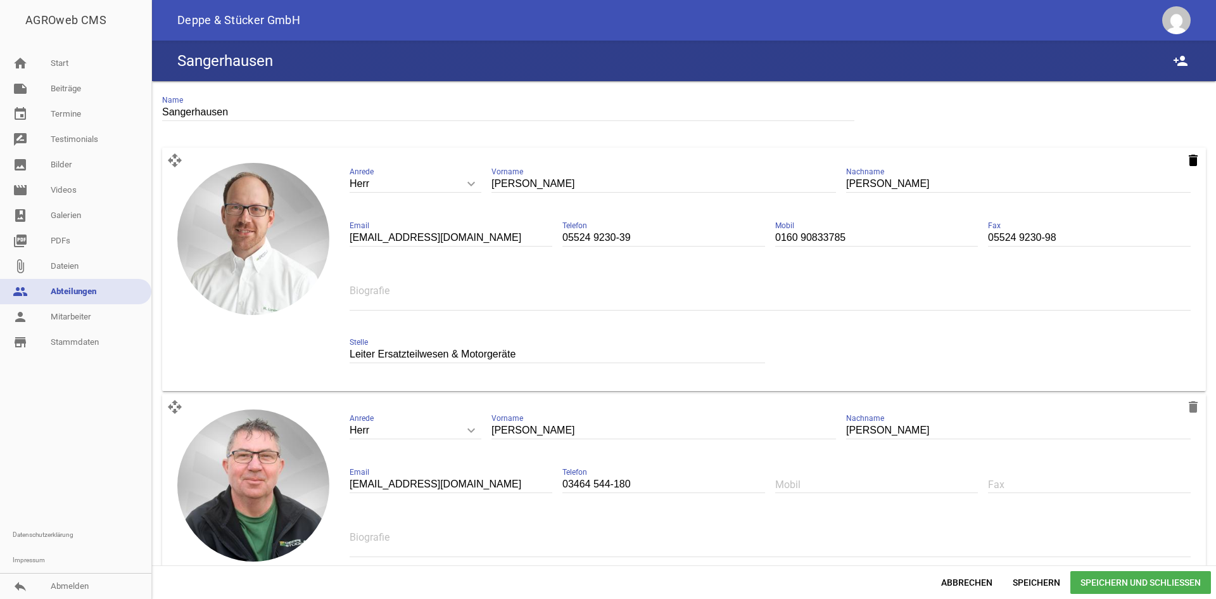
click at [1186, 161] on icon "delete" at bounding box center [1193, 160] width 15 height 15
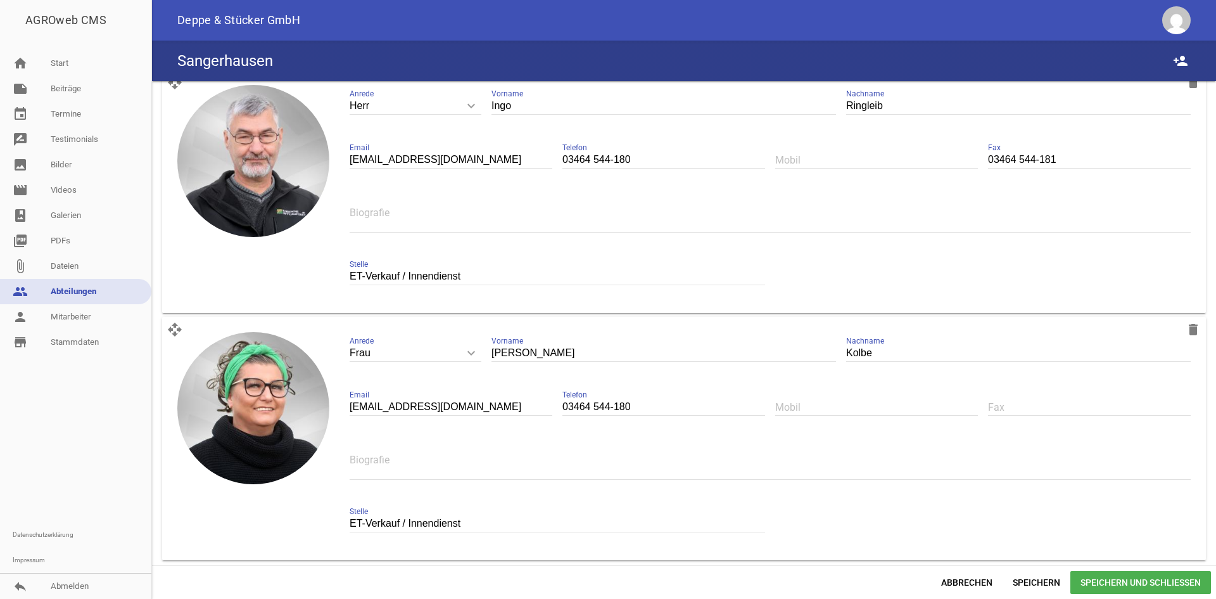
scroll to position [329, 0]
